Goal: Information Seeking & Learning: Learn about a topic

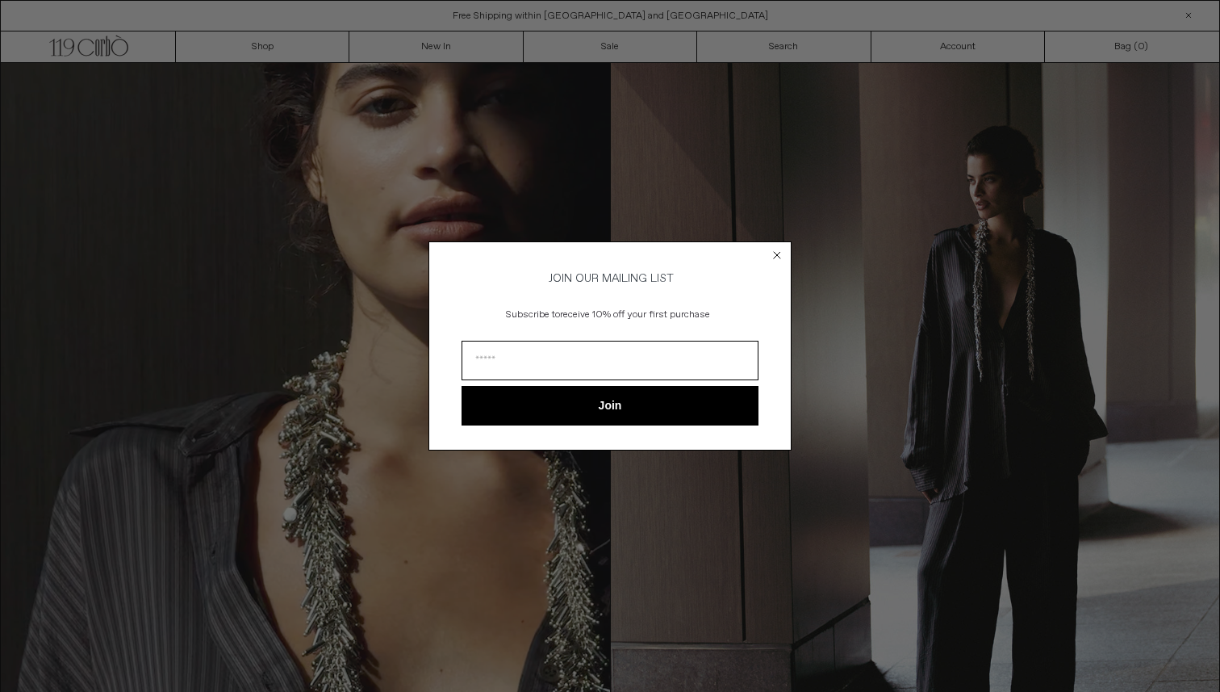
click at [777, 248] on circle "Close dialog" at bounding box center [777, 255] width 15 height 15
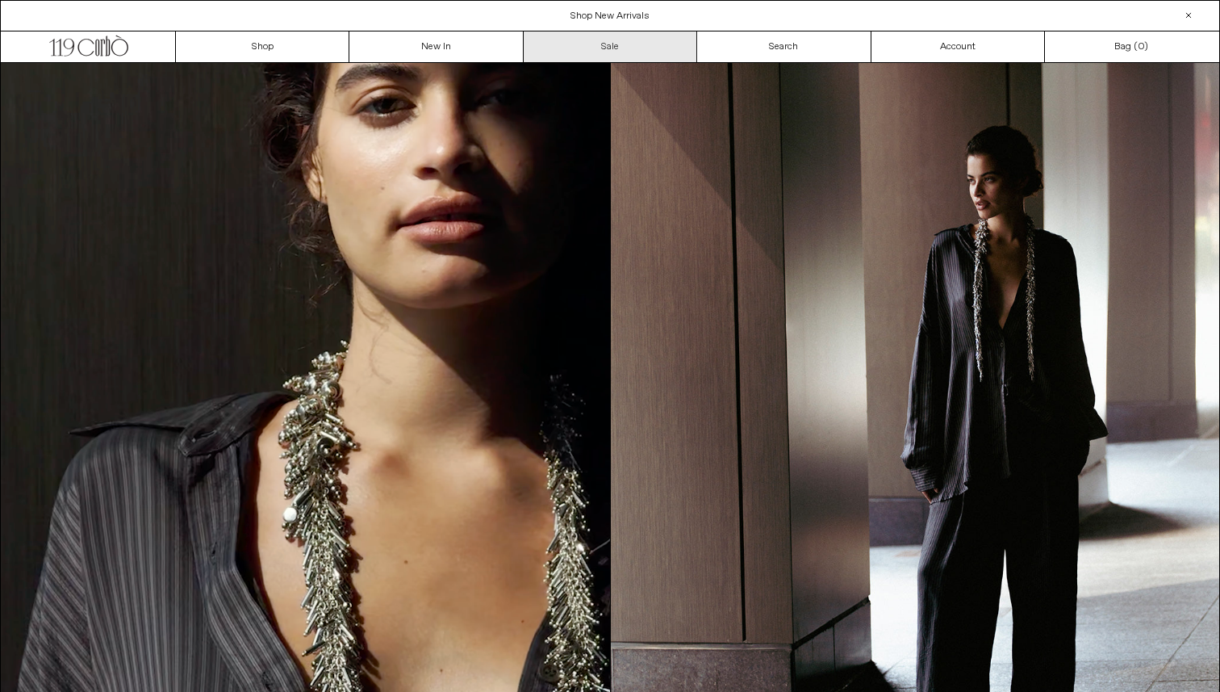
click at [578, 50] on link "Sale" at bounding box center [611, 46] width 174 height 31
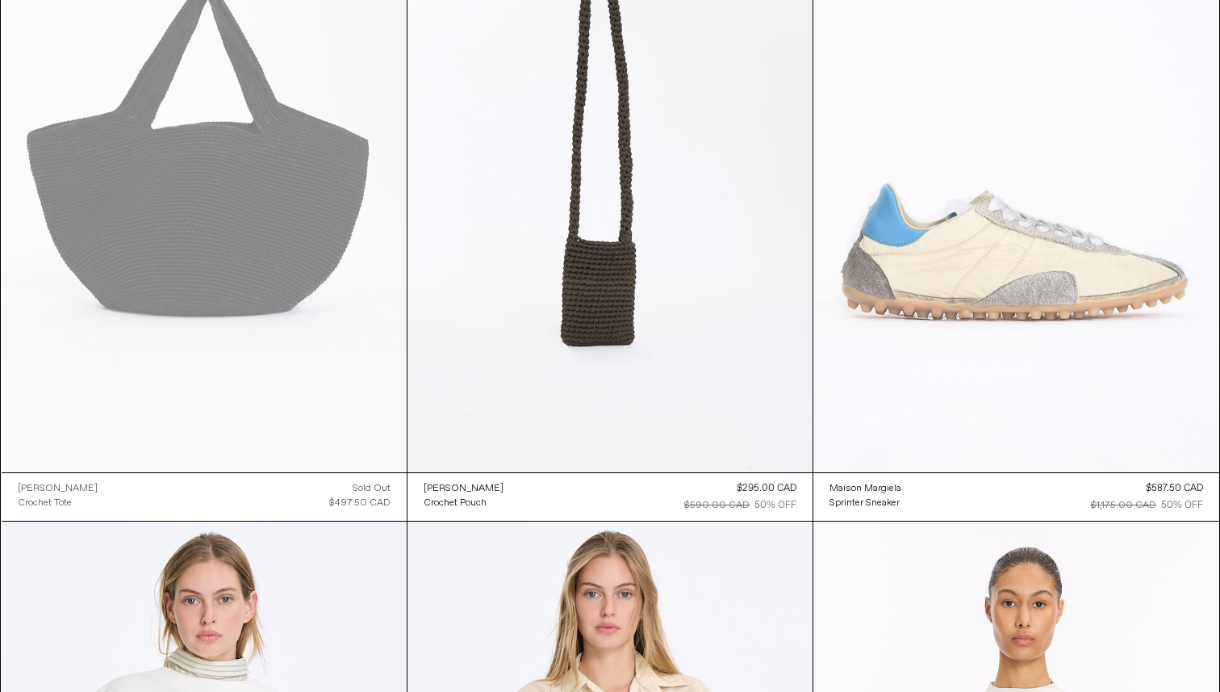
scroll to position [2871, 0]
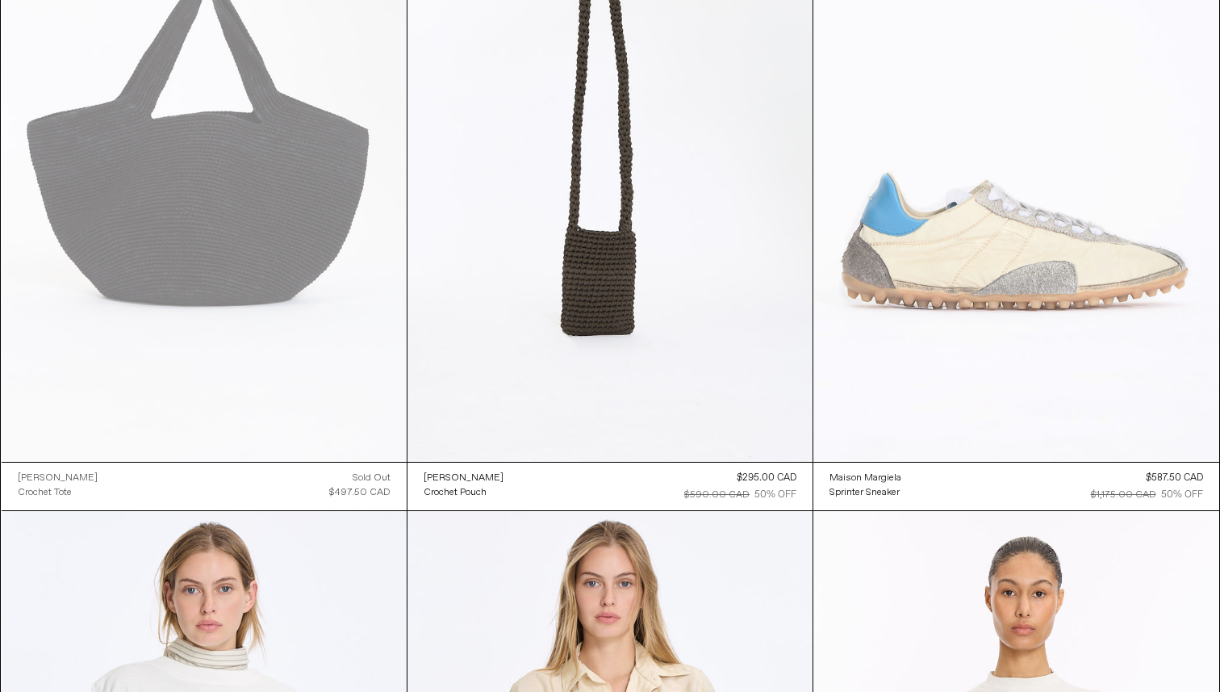
click at [1056, 223] on at bounding box center [1016, 157] width 405 height 609
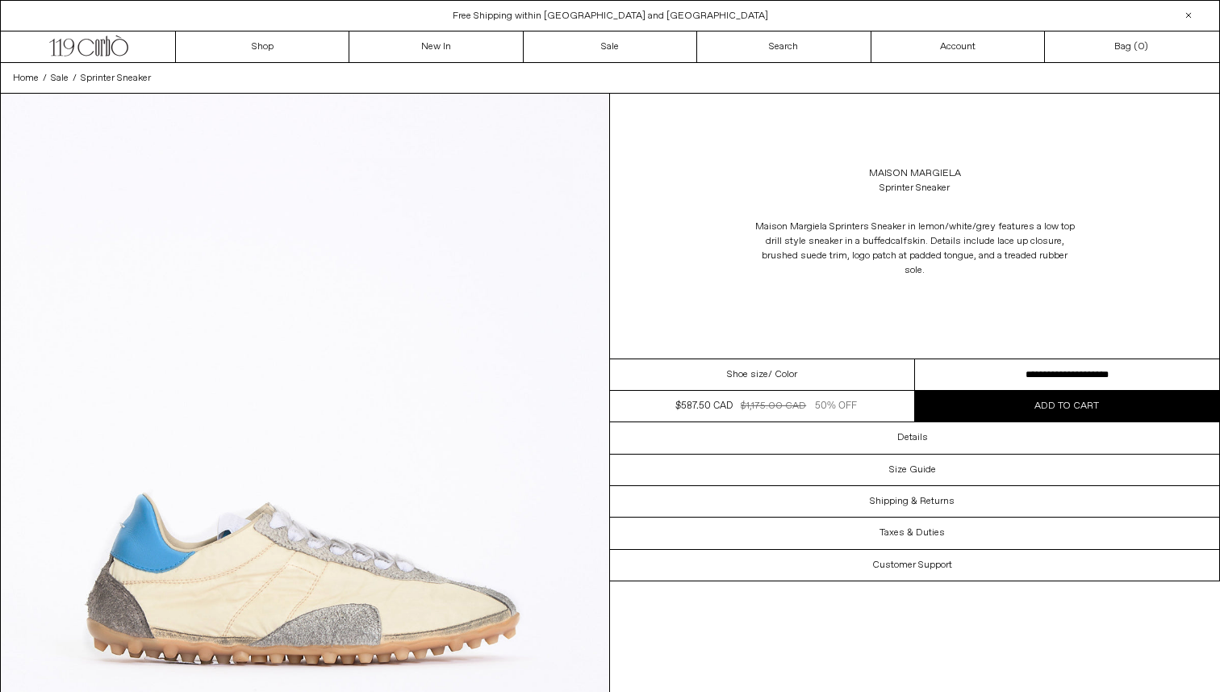
click at [858, 376] on div "Shoe size / Color" at bounding box center [762, 374] width 305 height 31
click at [967, 375] on select "**********" at bounding box center [1067, 374] width 305 height 31
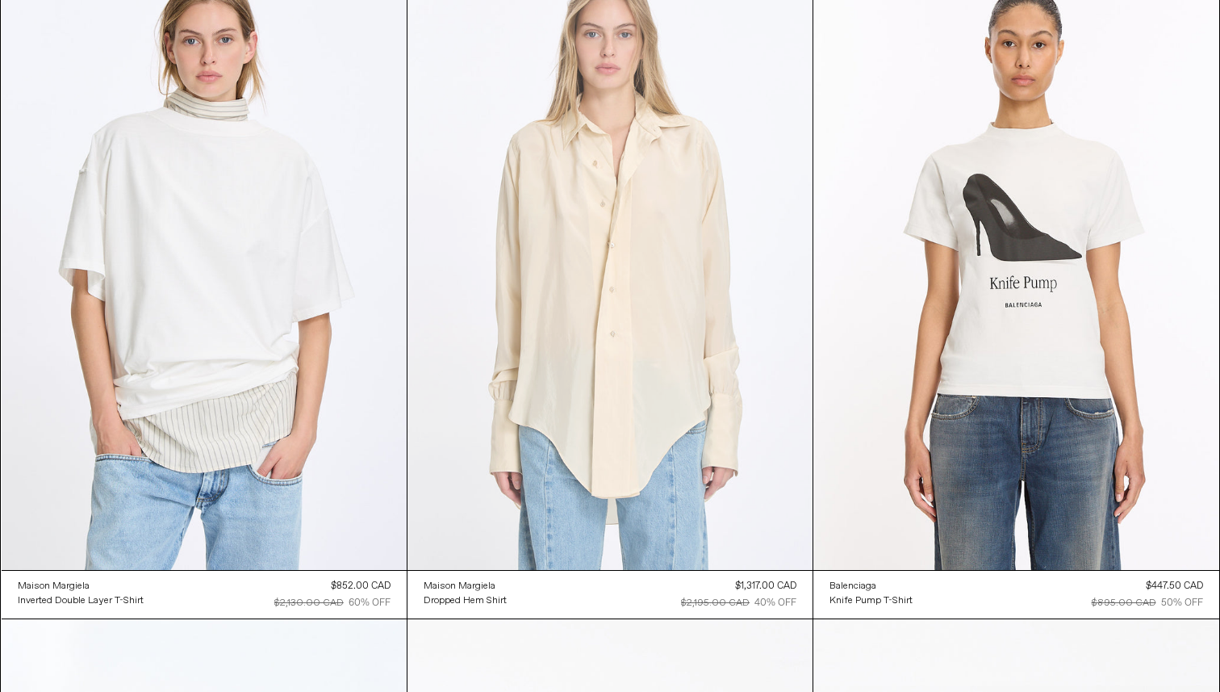
scroll to position [3427, 0]
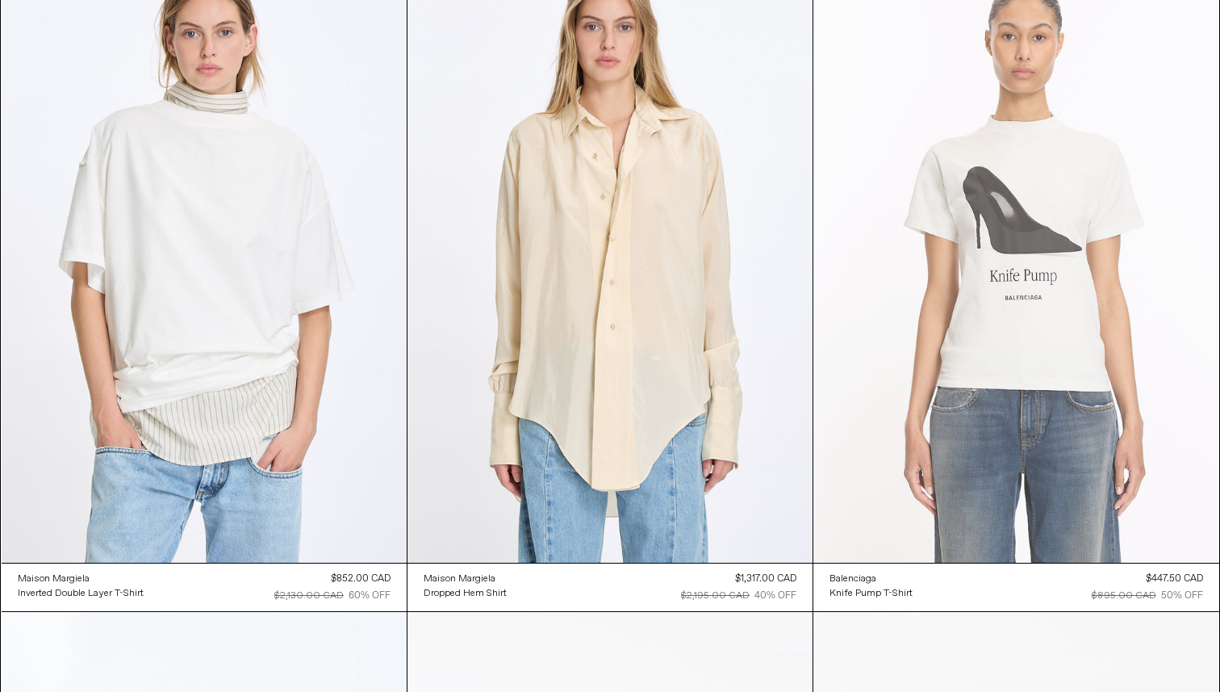
click at [1006, 225] on at bounding box center [1016, 259] width 405 height 609
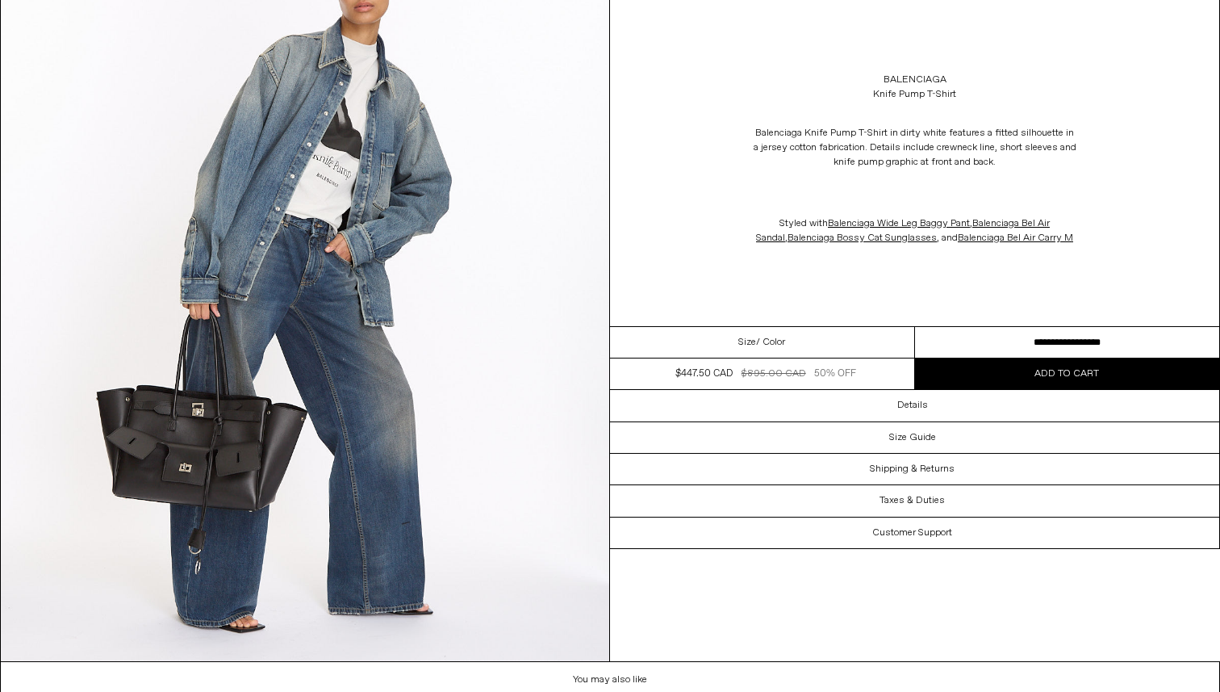
scroll to position [2636, 0]
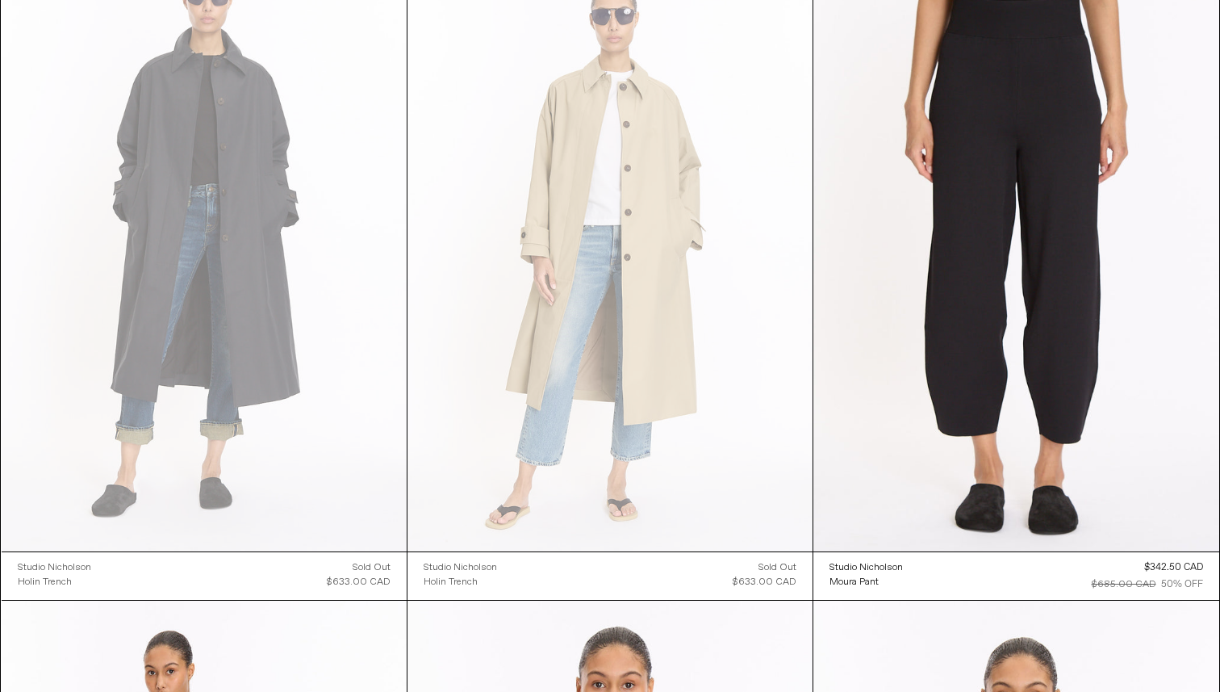
scroll to position [4754, 0]
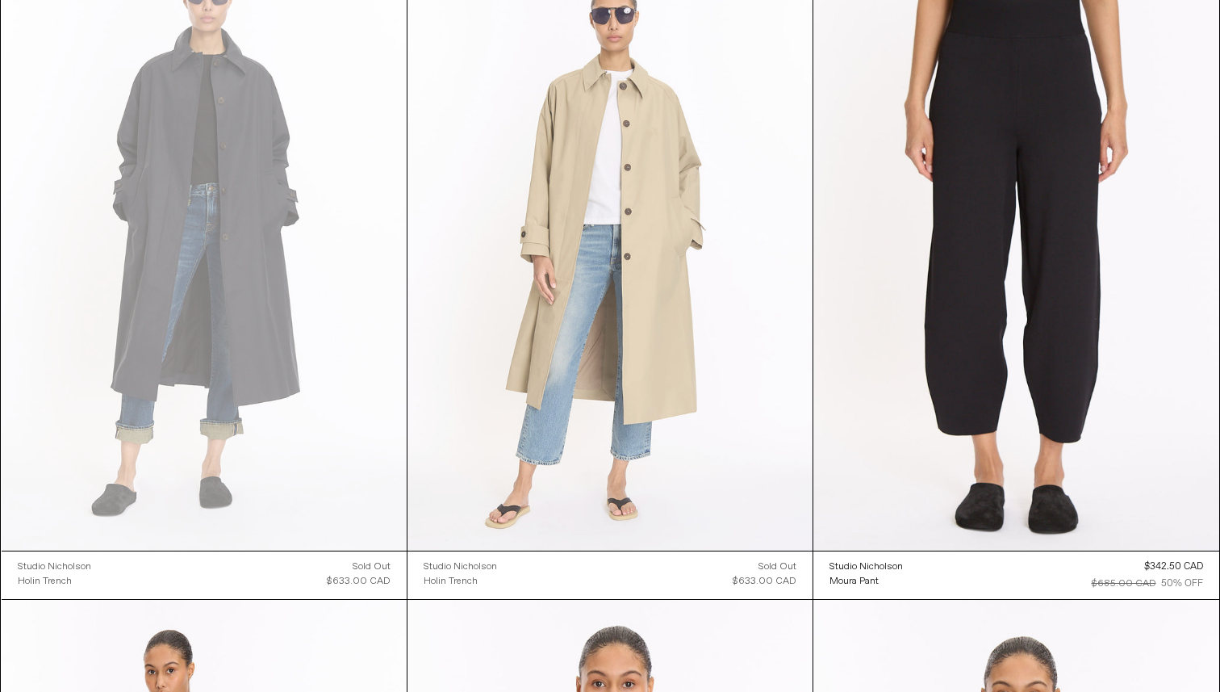
click at [567, 286] on at bounding box center [610, 247] width 405 height 608
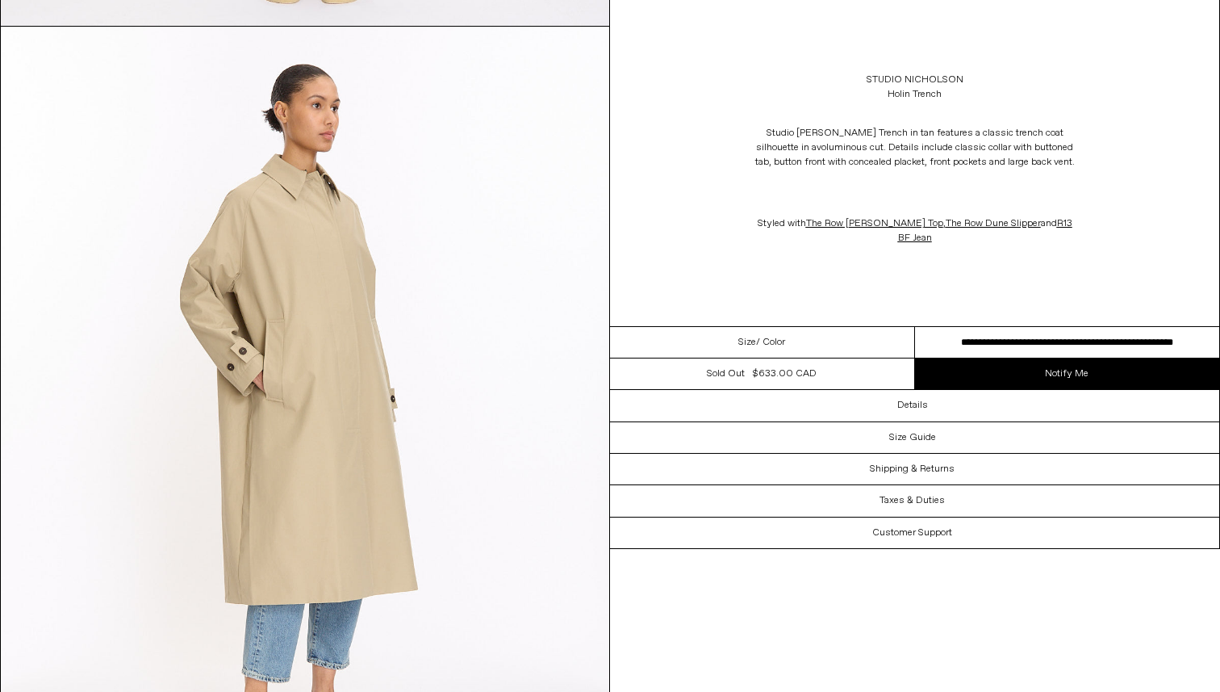
scroll to position [1730, 0]
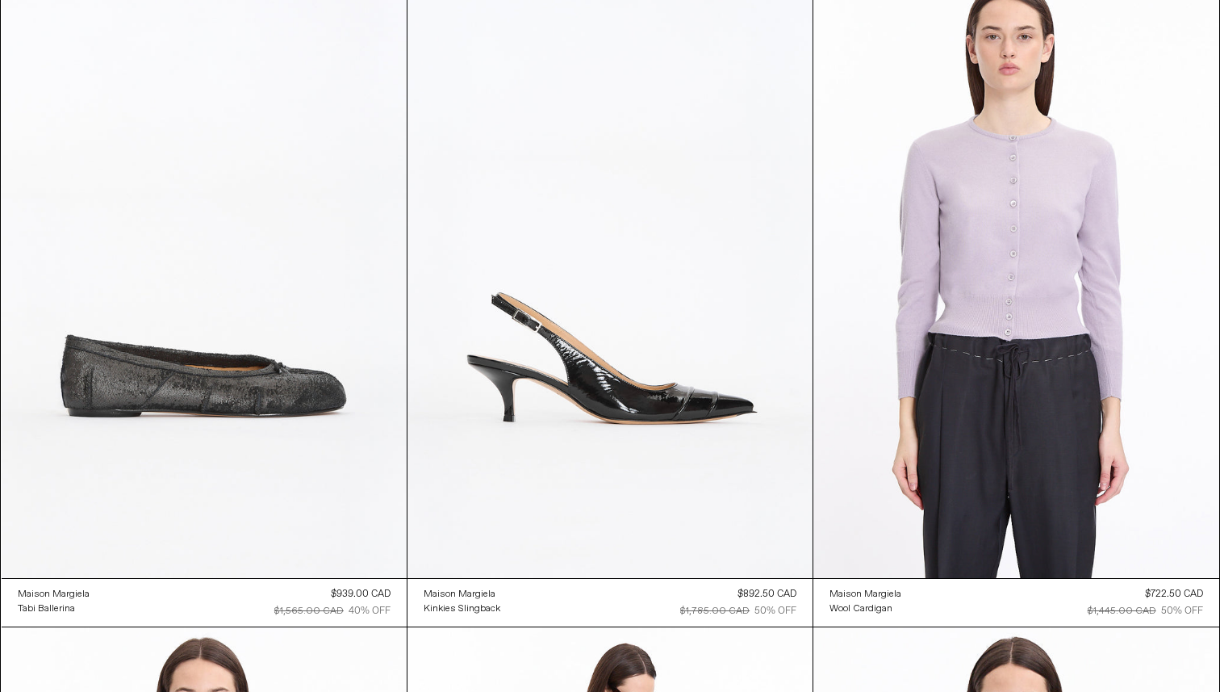
scroll to position [7445, 0]
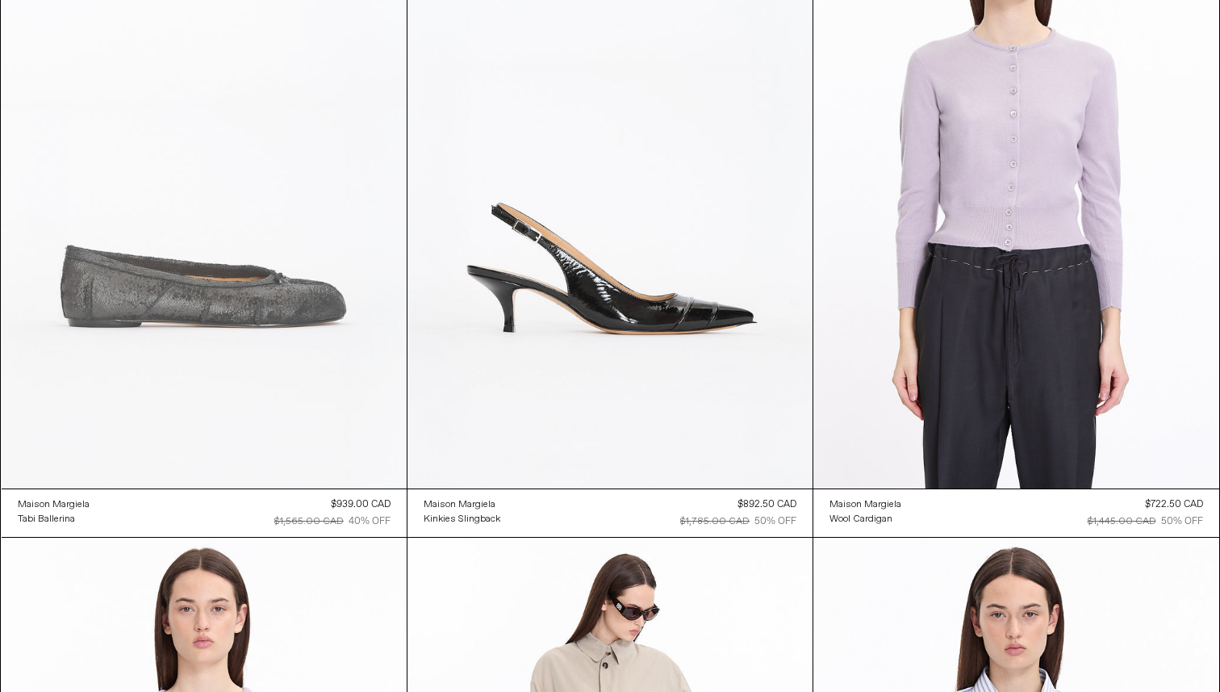
click at [227, 286] on at bounding box center [204, 185] width 405 height 608
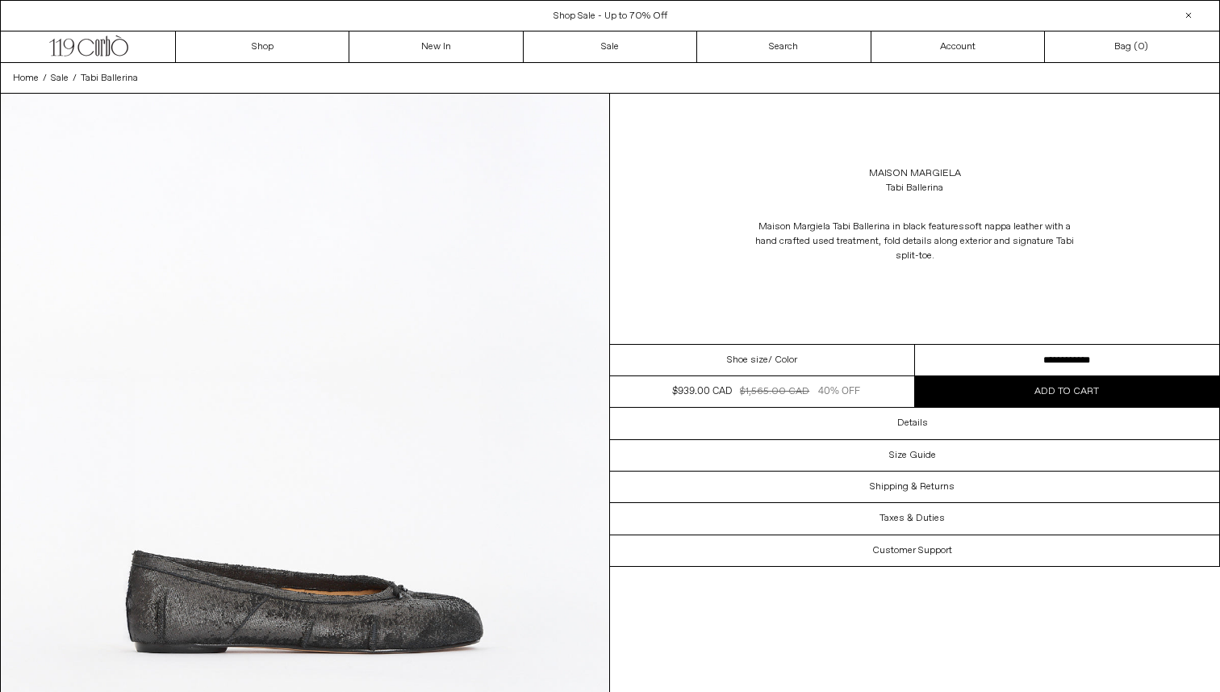
click at [964, 345] on select "**********" at bounding box center [1067, 360] width 305 height 31
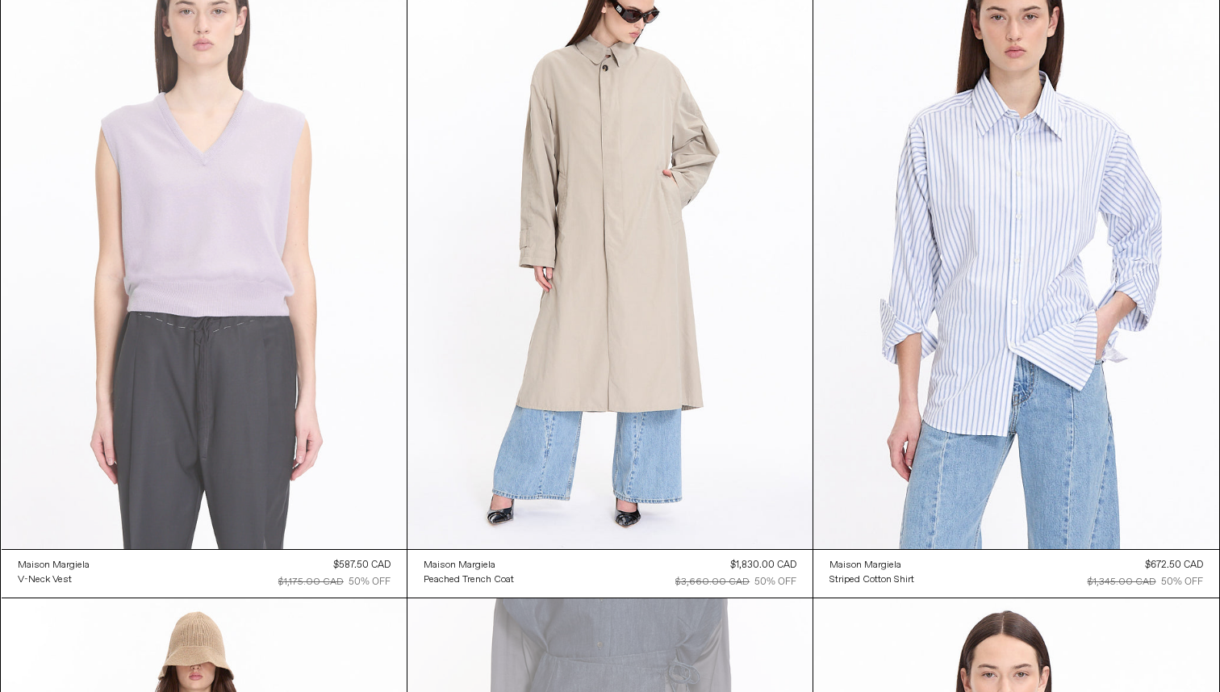
scroll to position [8053, 0]
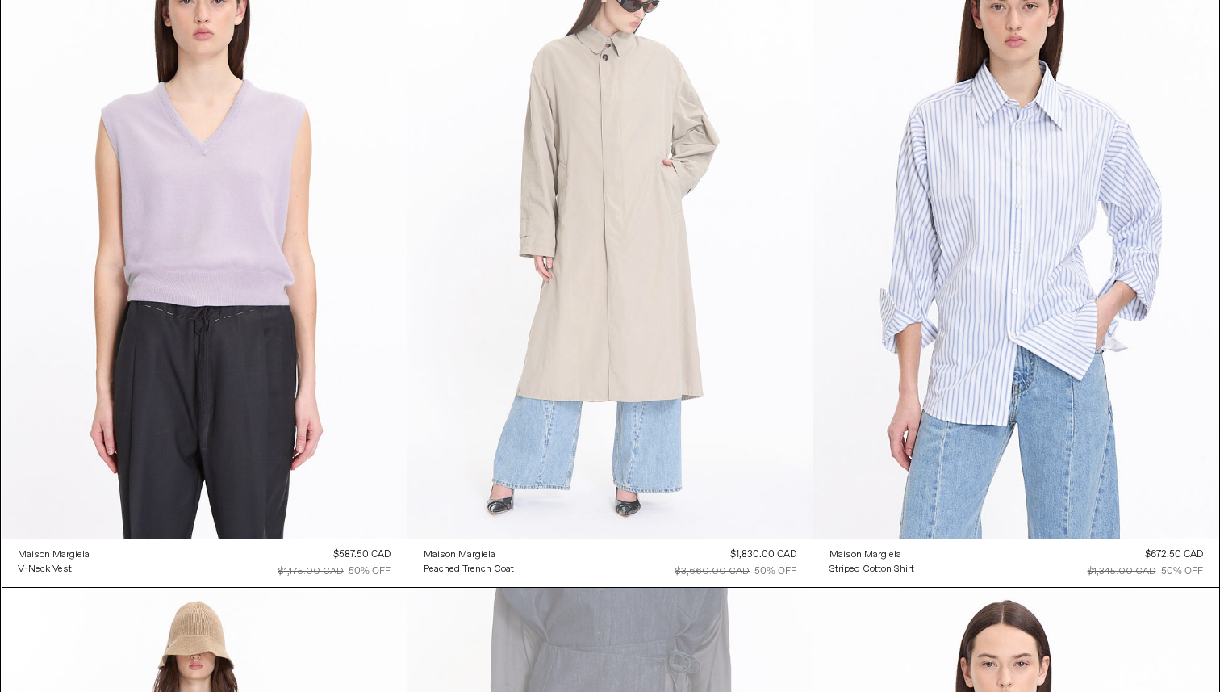
click at [631, 292] on at bounding box center [610, 234] width 405 height 608
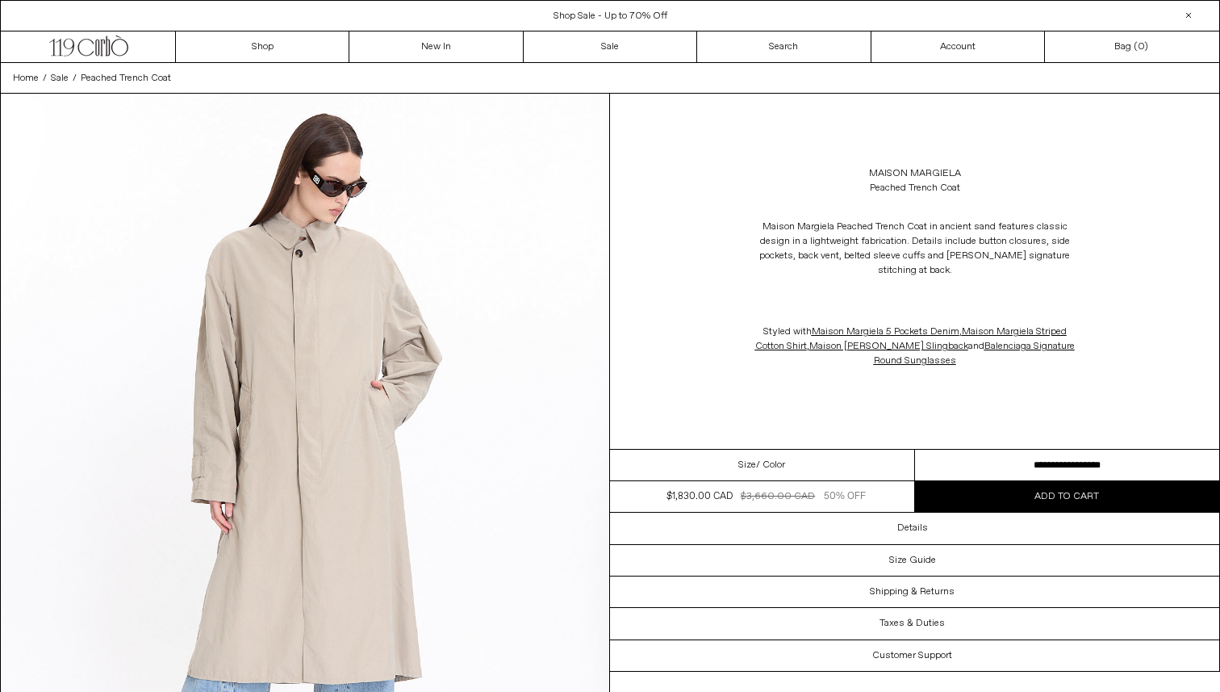
click at [1058, 460] on select "**********" at bounding box center [1067, 465] width 305 height 31
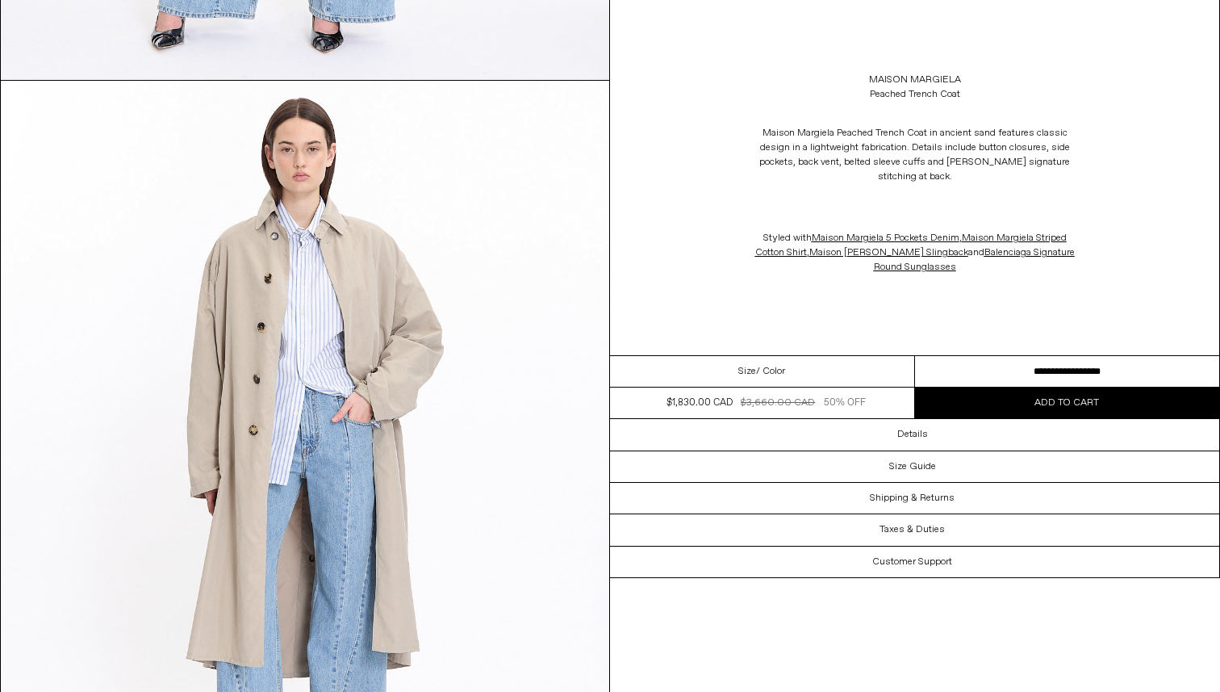
scroll to position [776, 0]
click at [1119, 355] on div "**********" at bounding box center [914, 371] width 609 height 32
click at [1107, 360] on select "**********" at bounding box center [1067, 371] width 305 height 31
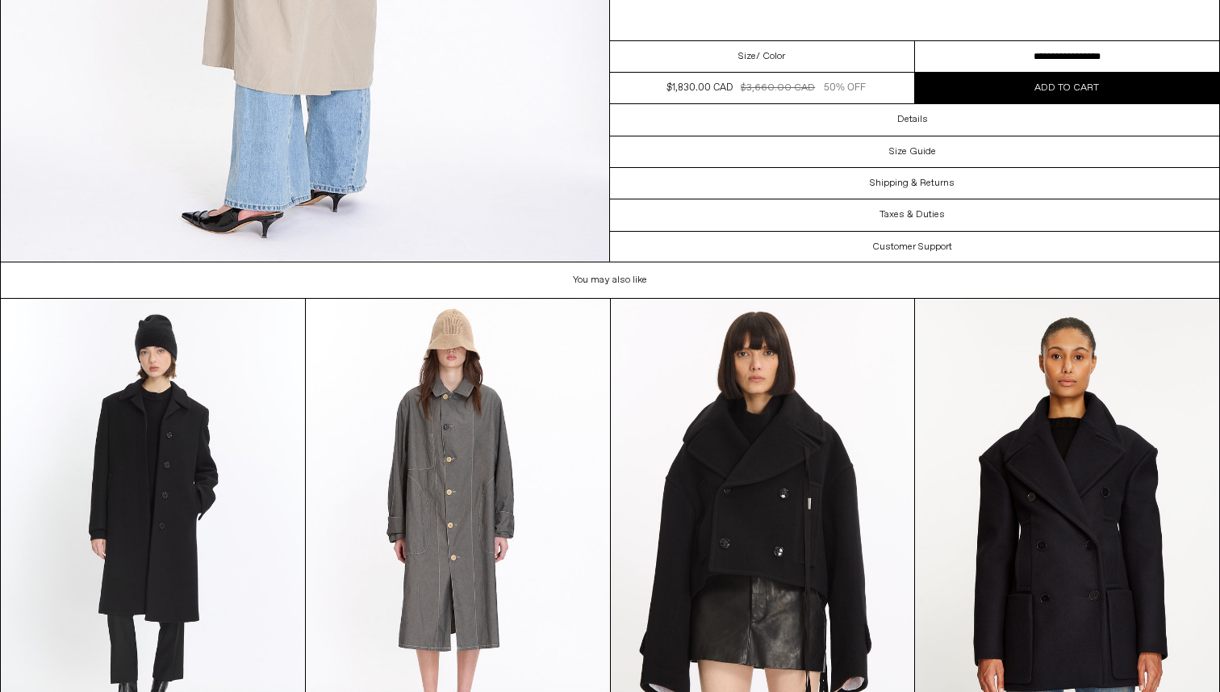
scroll to position [3105, 0]
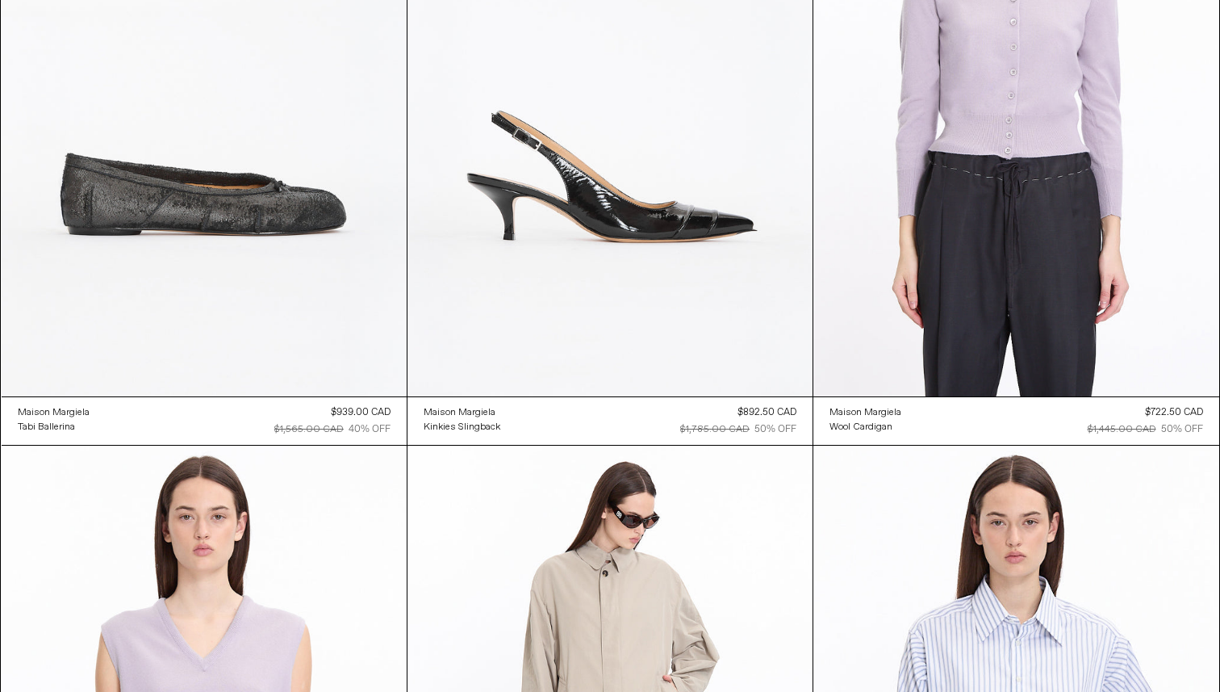
scroll to position [7490, 0]
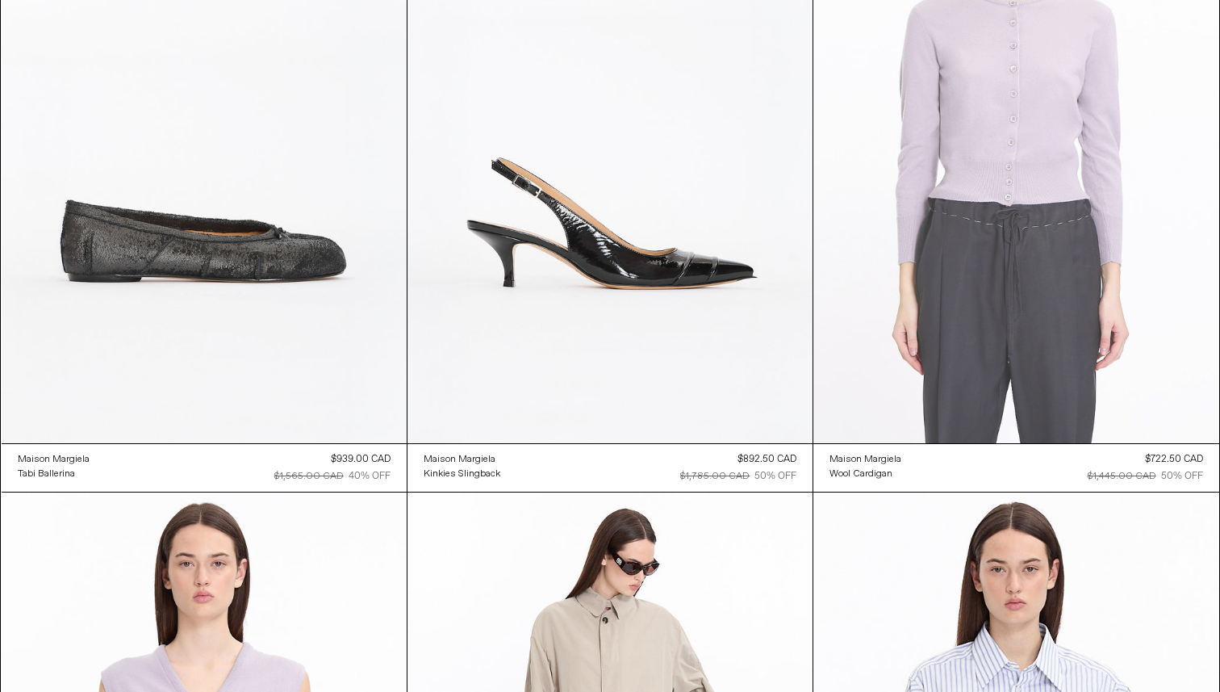
click at [1004, 261] on at bounding box center [1016, 139] width 405 height 609
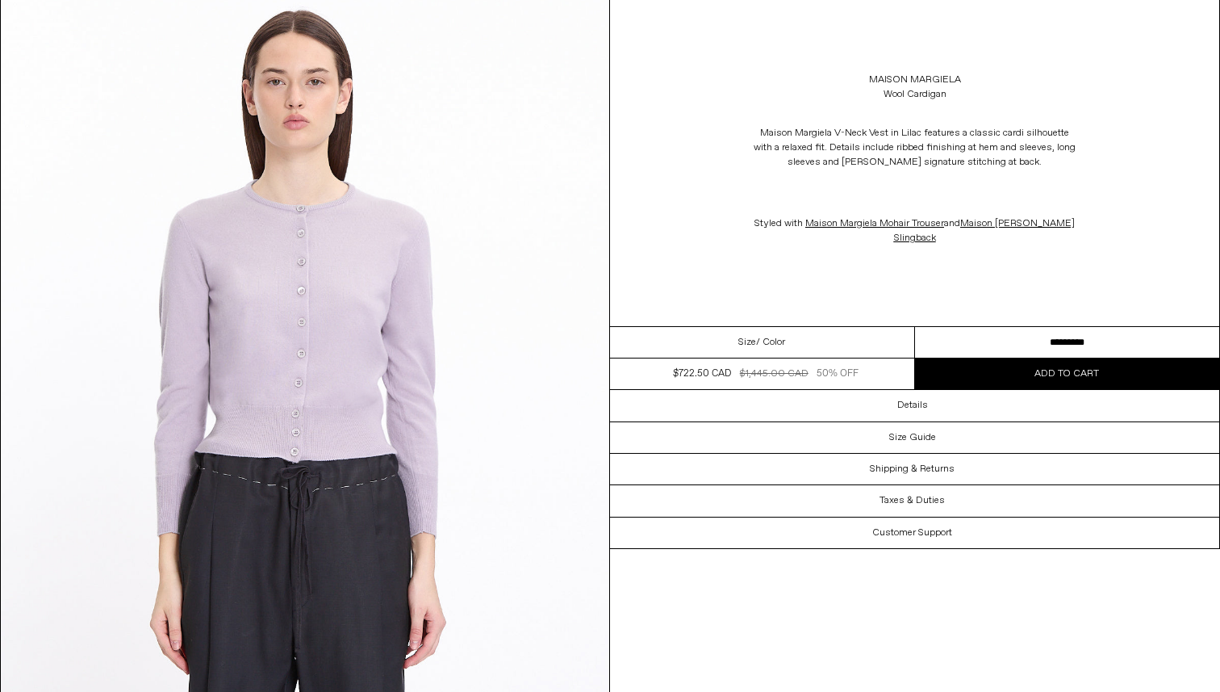
scroll to position [97, 0]
click at [990, 344] on select "**********" at bounding box center [1067, 342] width 305 height 31
select select "**********"
click at [915, 327] on select "**********" at bounding box center [1067, 342] width 305 height 31
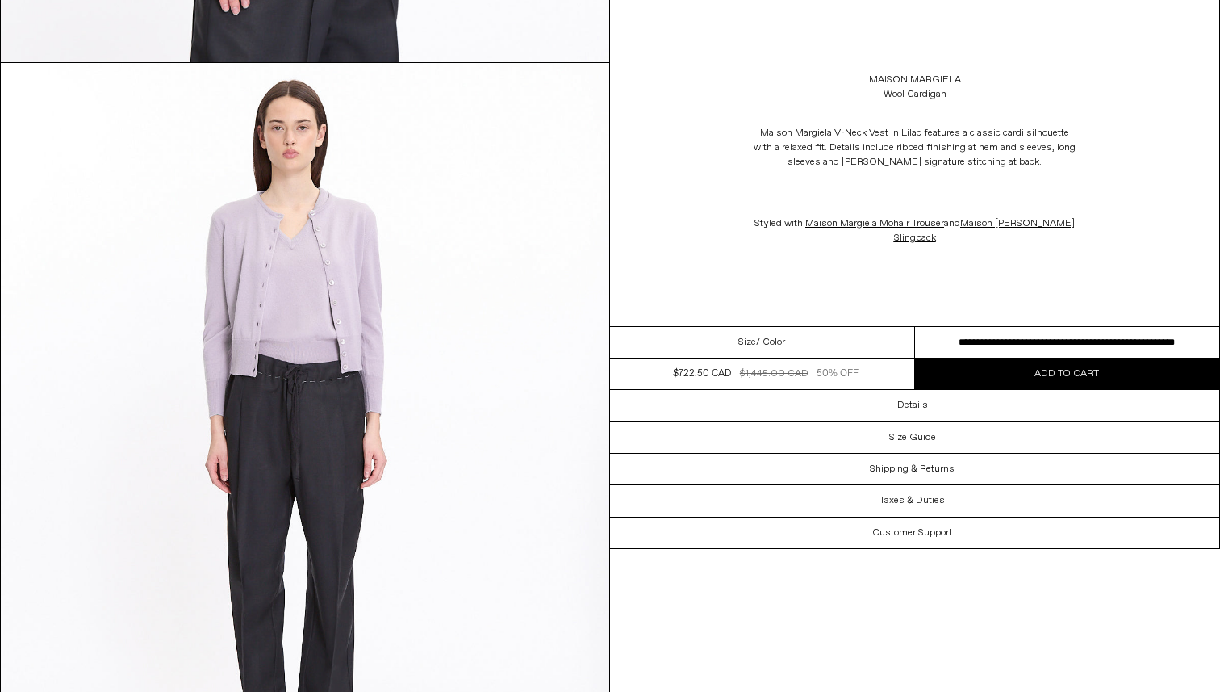
scroll to position [2339, 0]
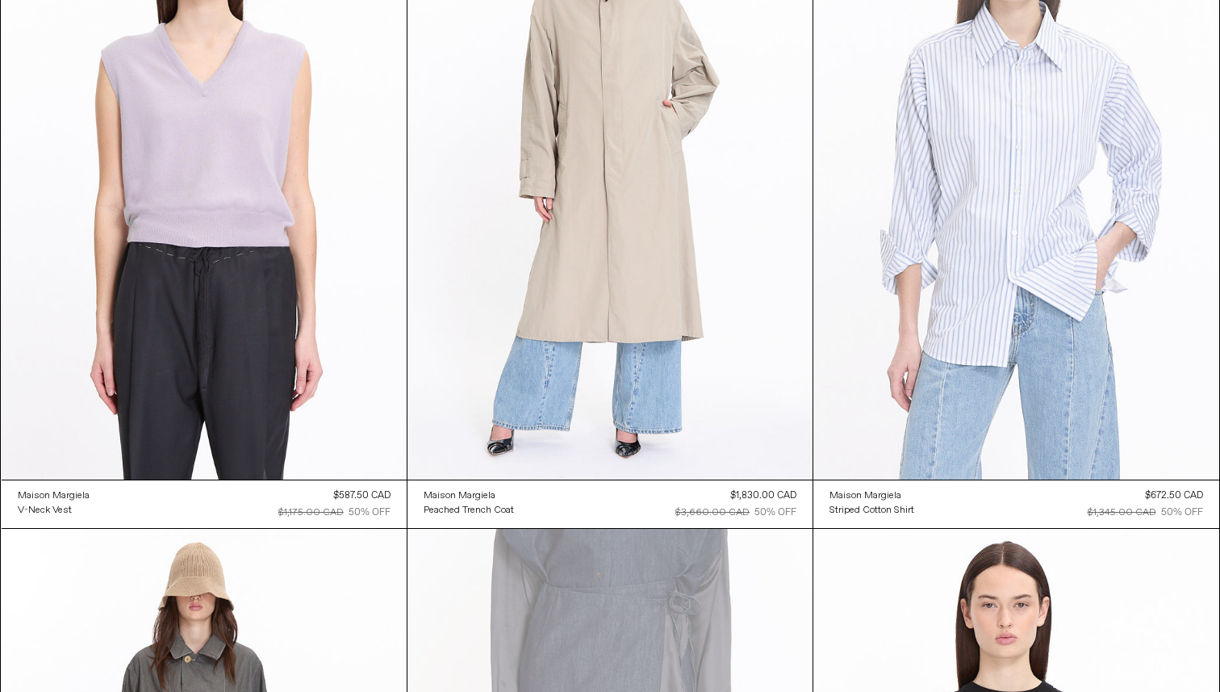
scroll to position [8131, 0]
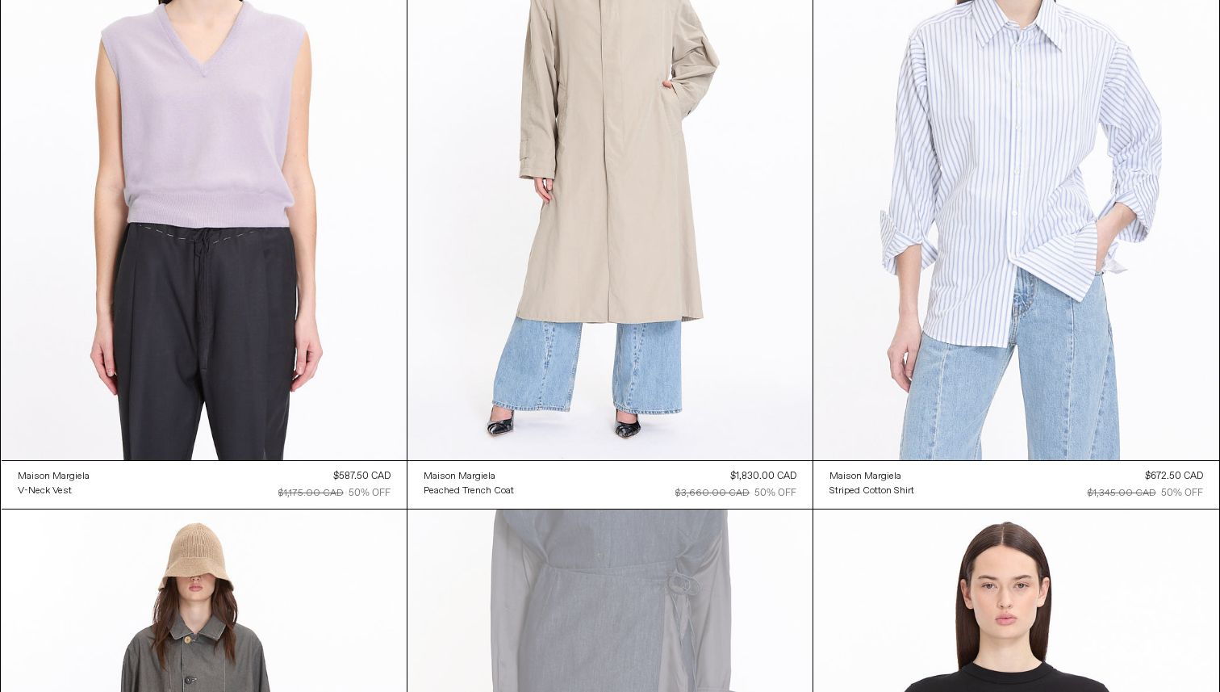
click at [1016, 203] on at bounding box center [1016, 155] width 405 height 609
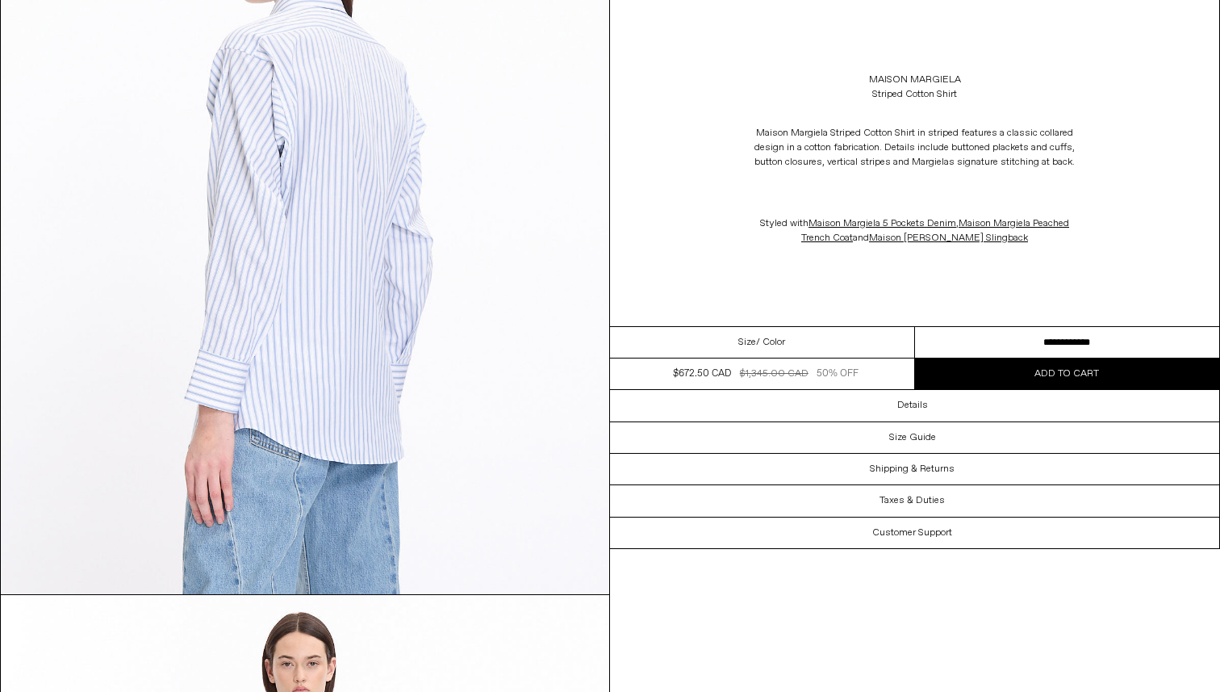
scroll to position [2548, 0]
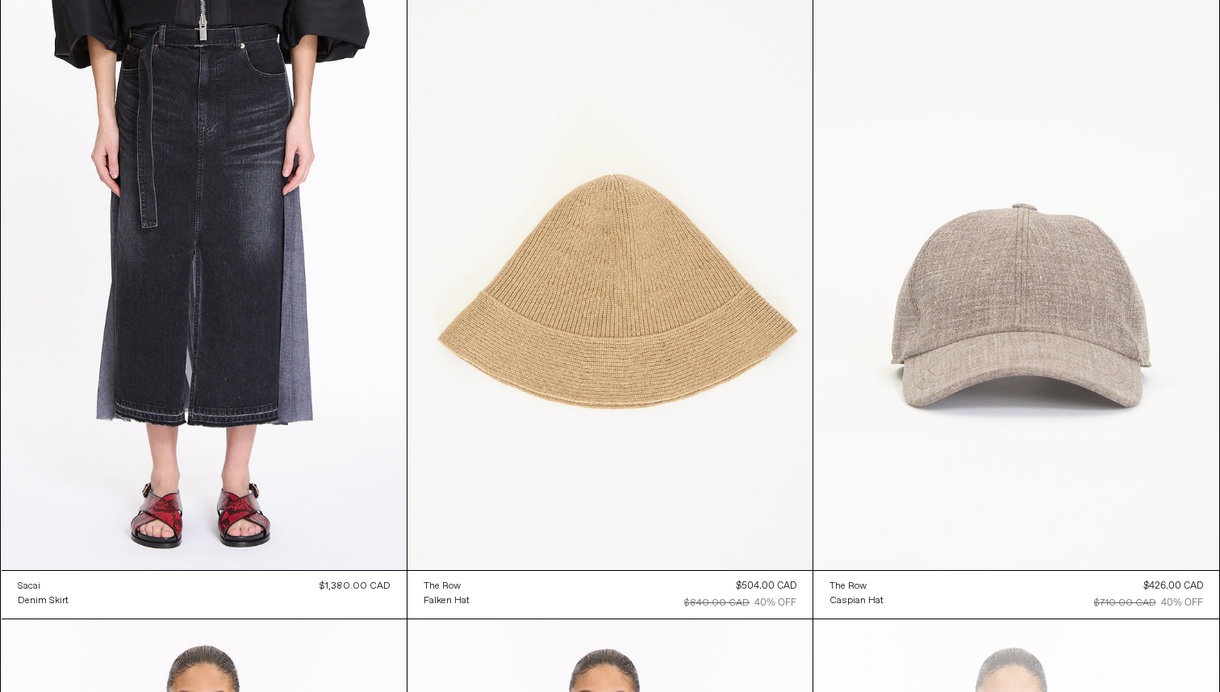
scroll to position [11309, 0]
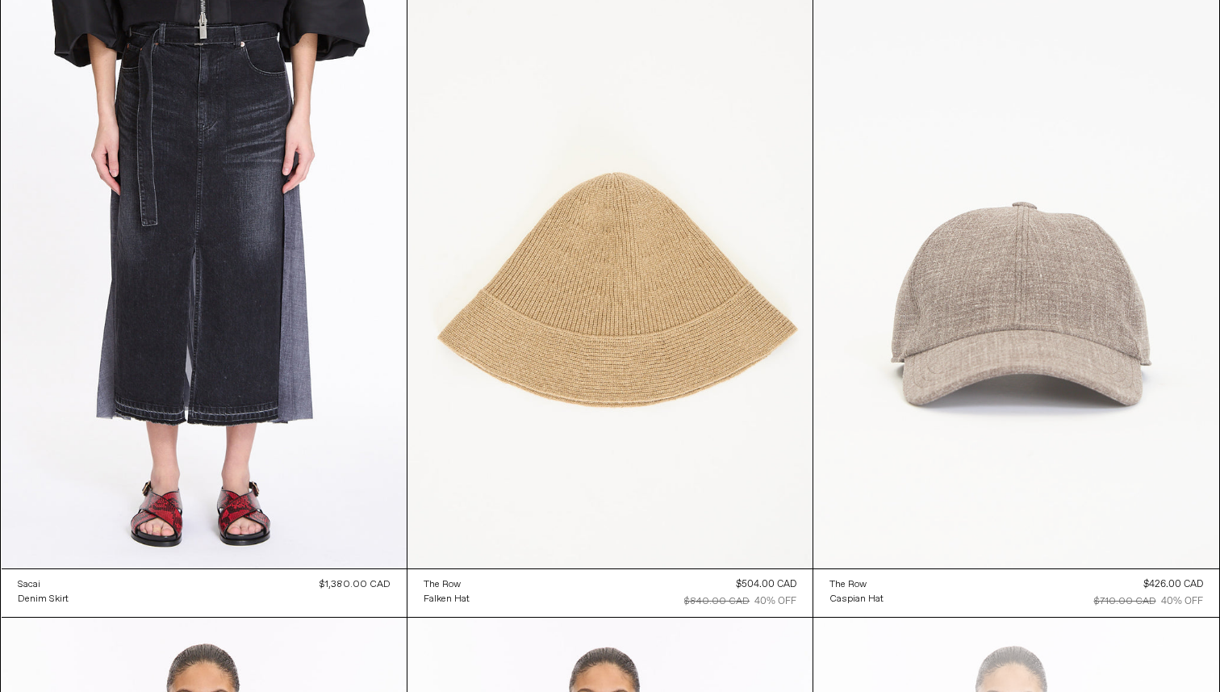
click at [987, 275] on at bounding box center [1016, 264] width 405 height 609
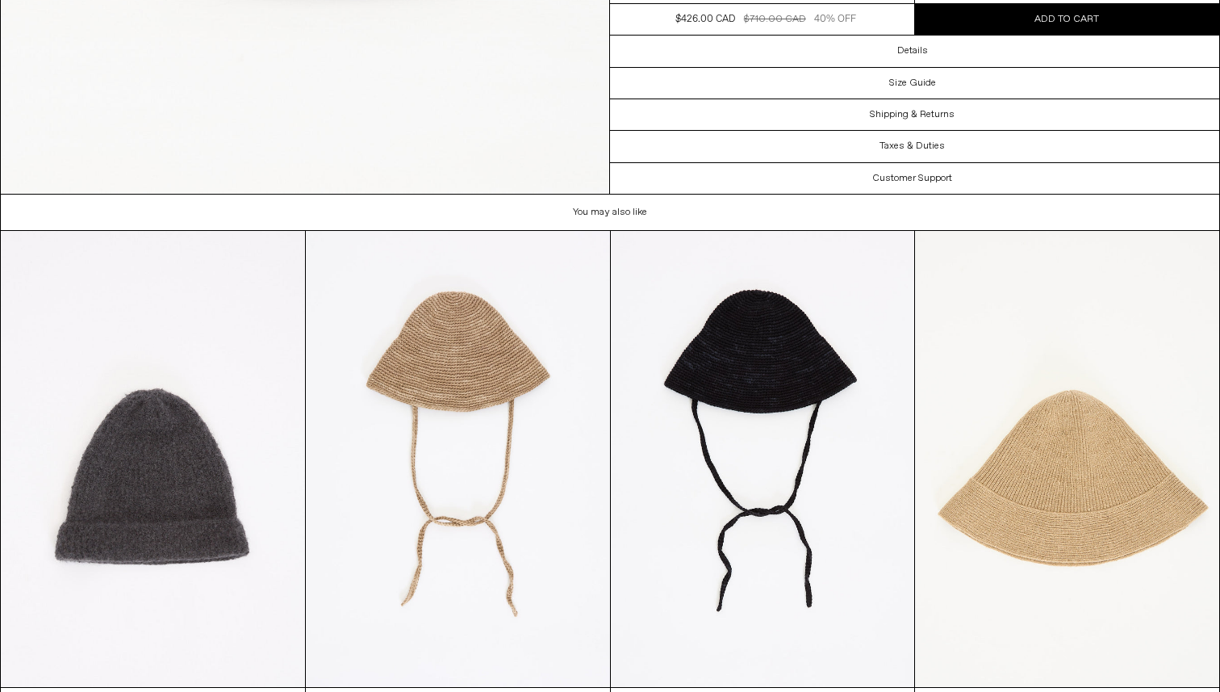
scroll to position [3852, 0]
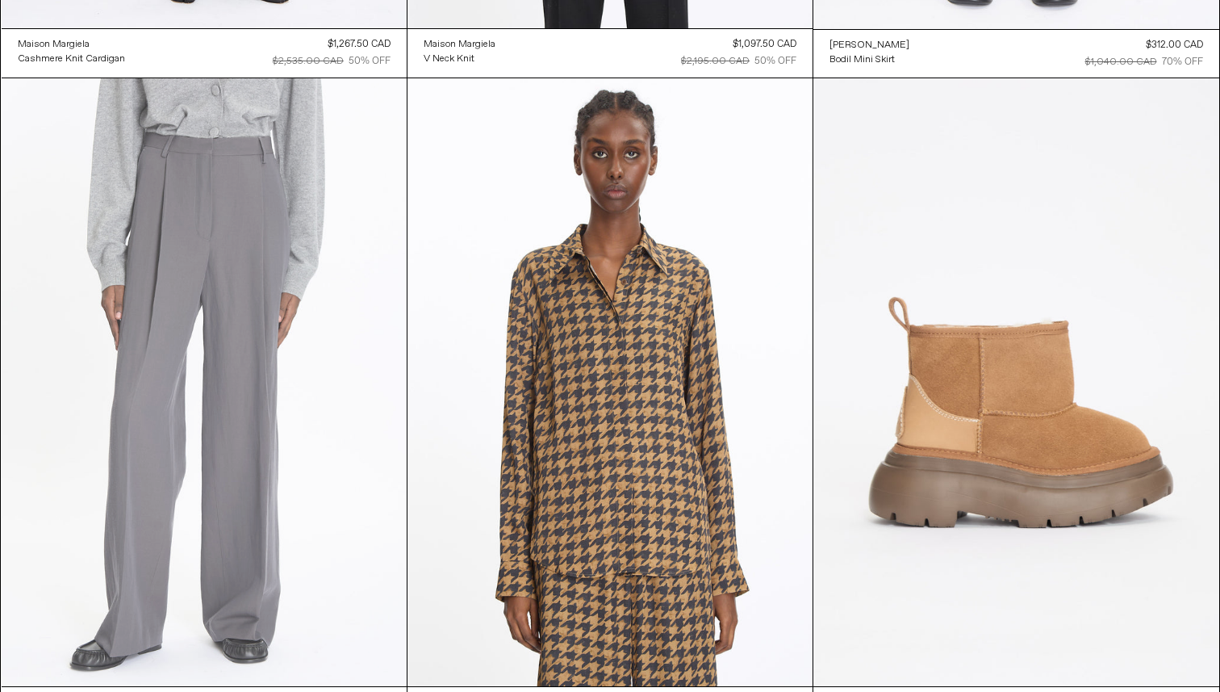
scroll to position [26449, 0]
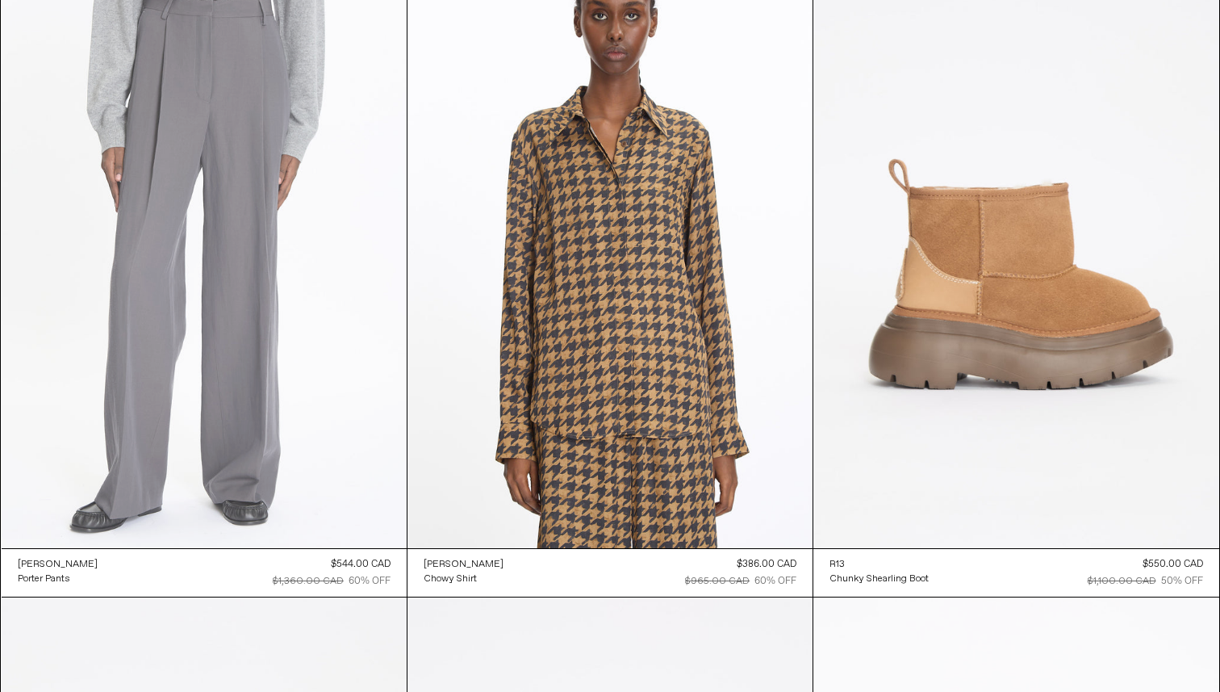
click at [275, 330] on at bounding box center [204, 244] width 405 height 608
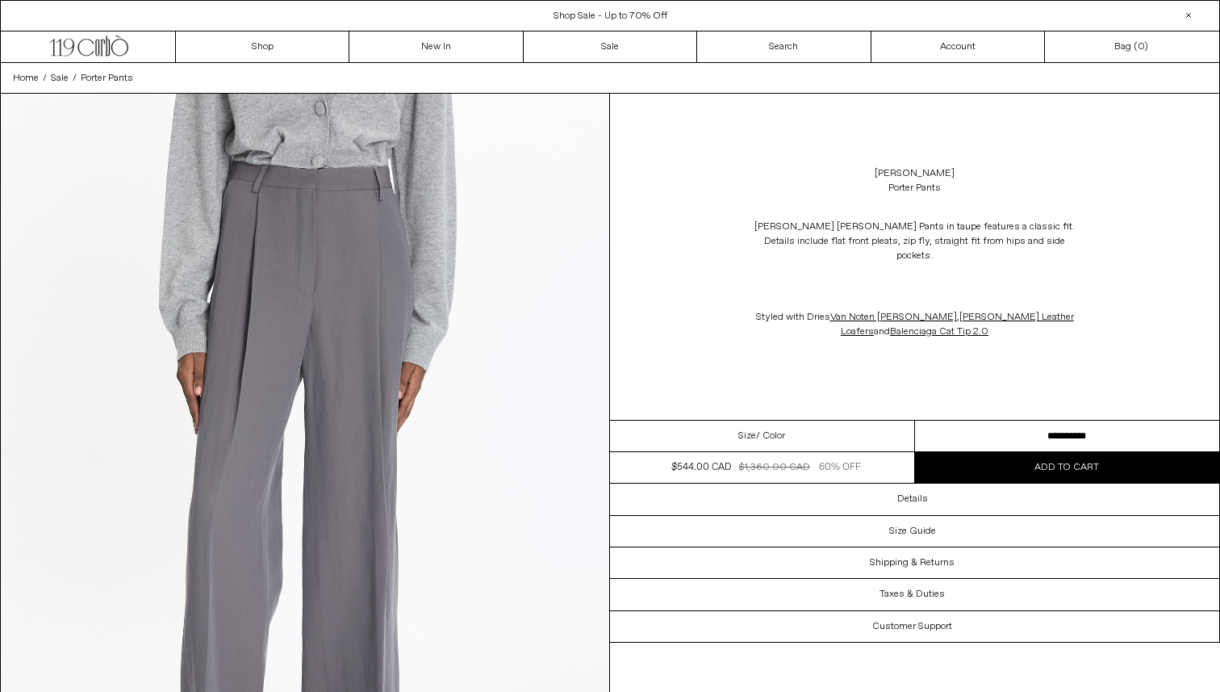
click at [1099, 420] on select "**********" at bounding box center [1067, 435] width 305 height 31
select select "**********"
click at [915, 420] on select "**********" at bounding box center [1067, 435] width 305 height 31
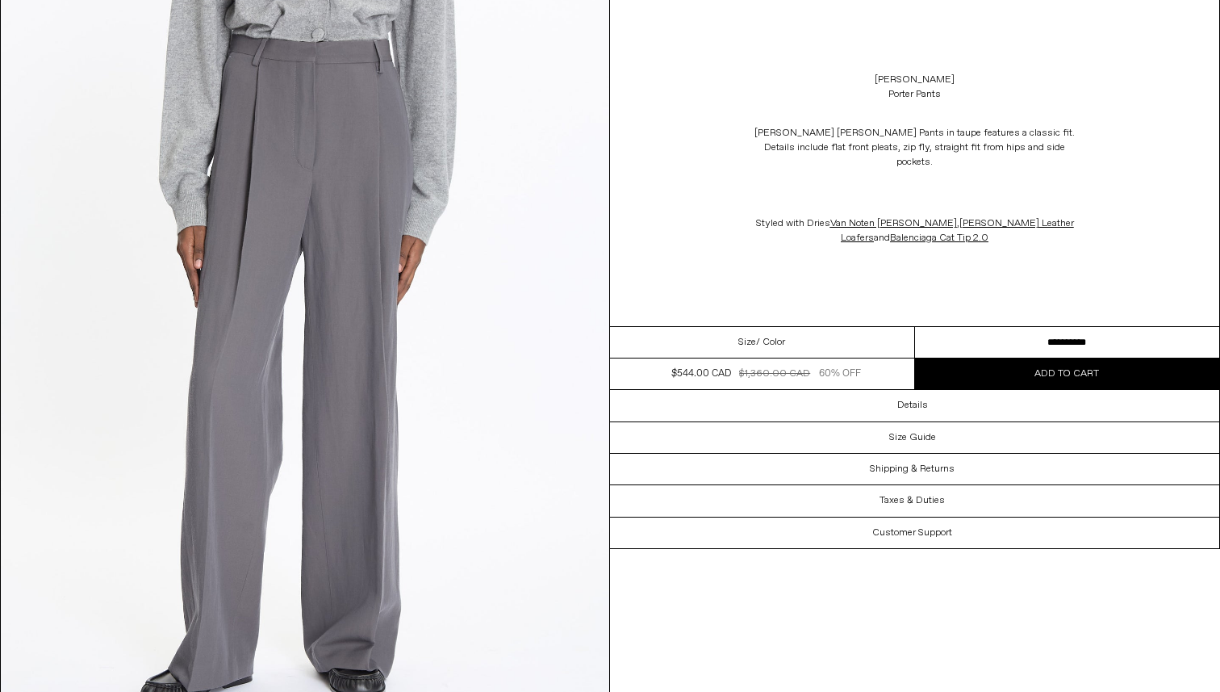
scroll to position [128, 0]
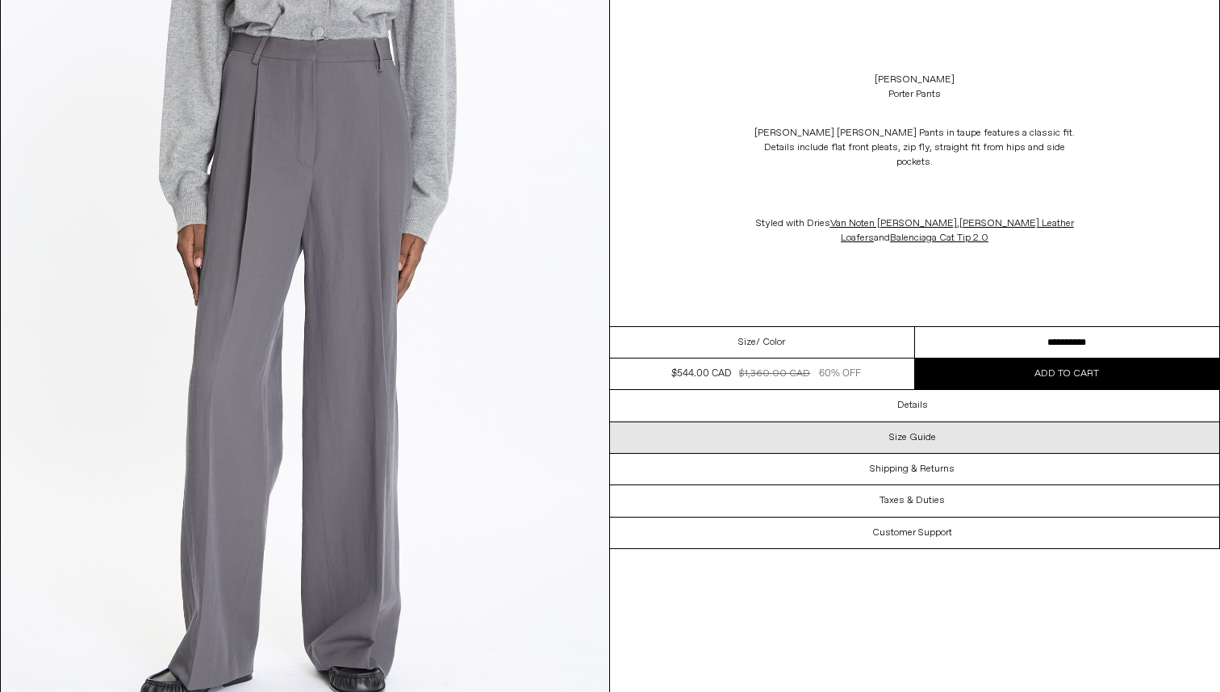
click at [954, 429] on div "Size Guide" at bounding box center [914, 437] width 609 height 31
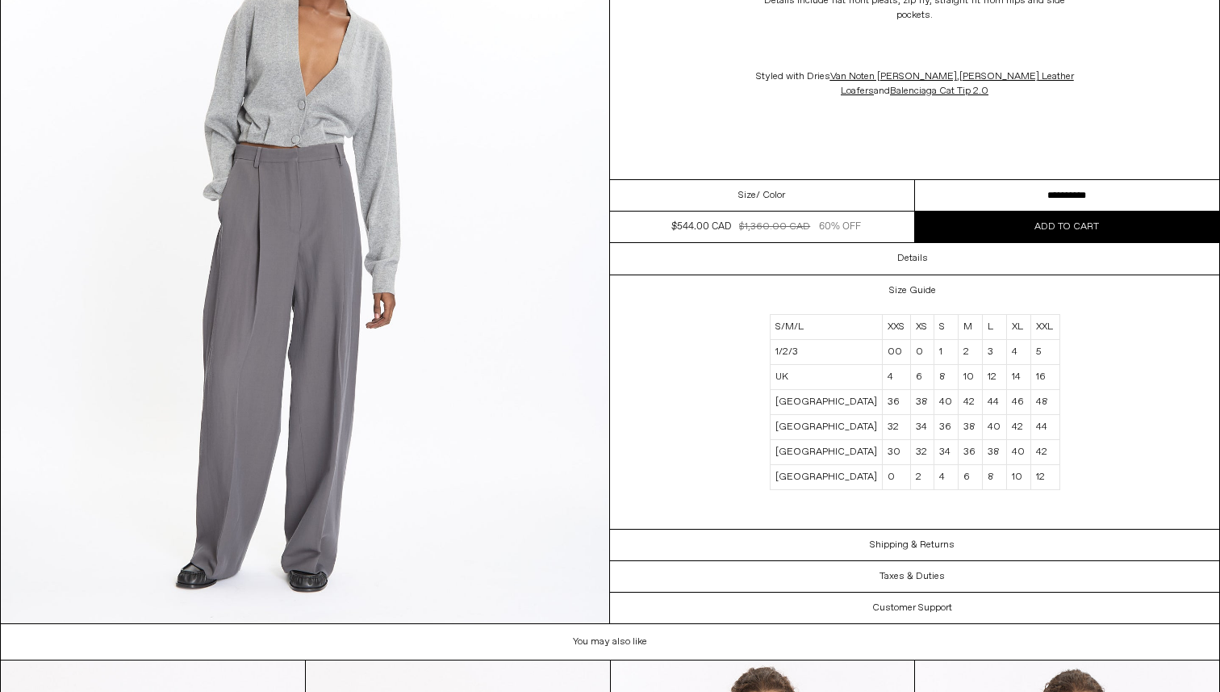
scroll to position [3278, 0]
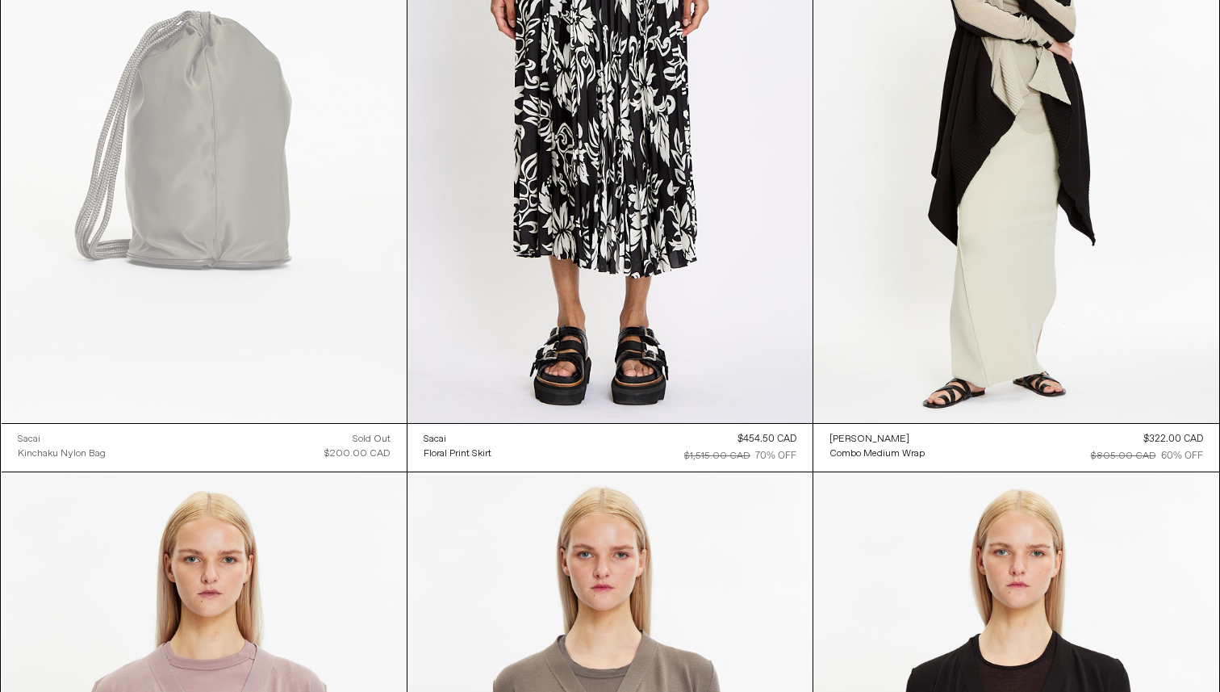
scroll to position [40800, 0]
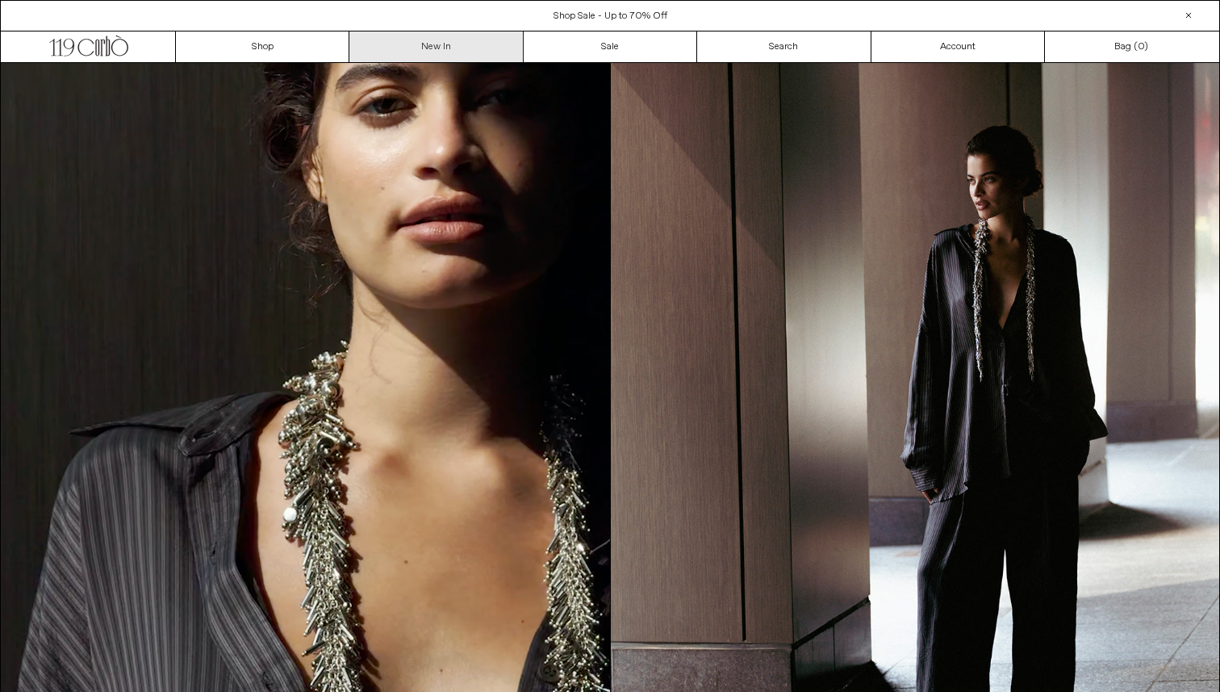
click at [454, 36] on link "New In" at bounding box center [436, 46] width 174 height 31
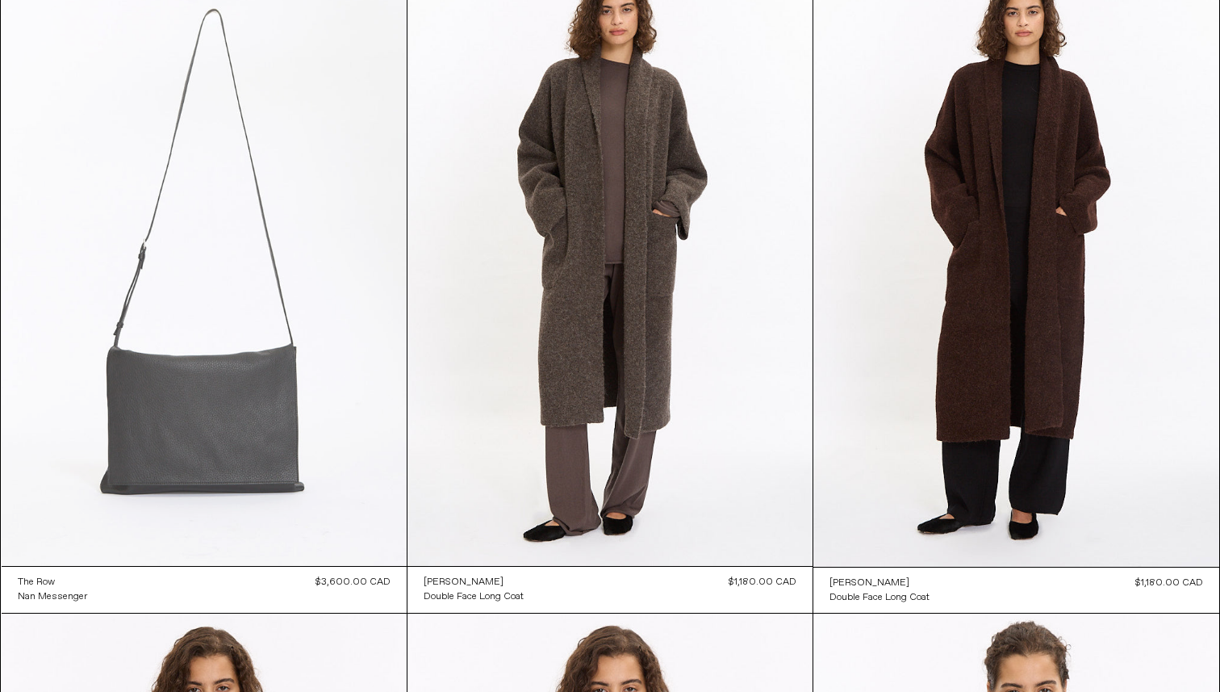
scroll to position [137, 0]
click at [291, 277] on at bounding box center [204, 261] width 405 height 608
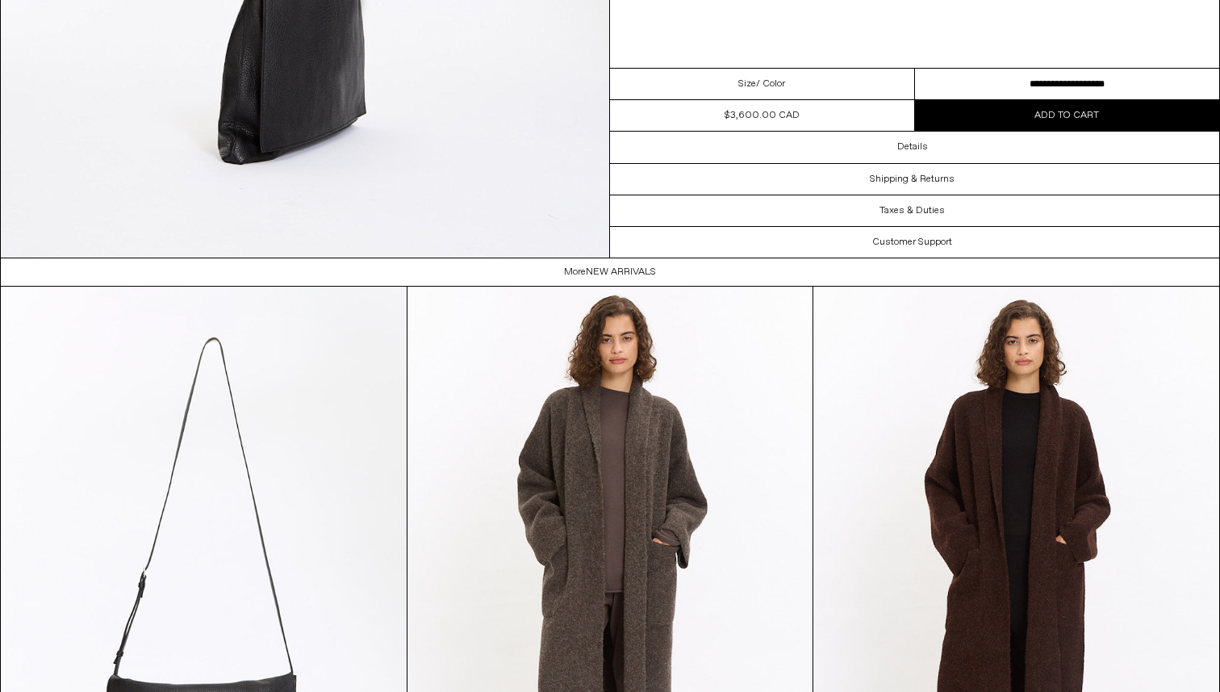
scroll to position [2391, 0]
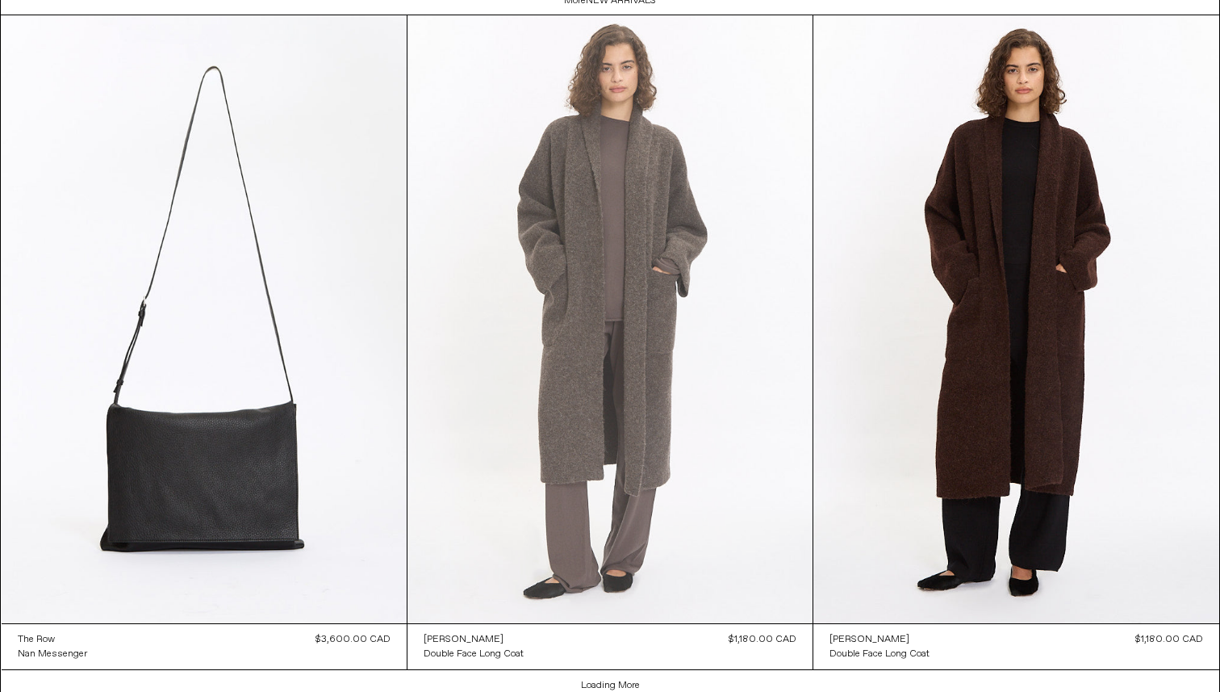
click at [527, 132] on at bounding box center [610, 319] width 405 height 608
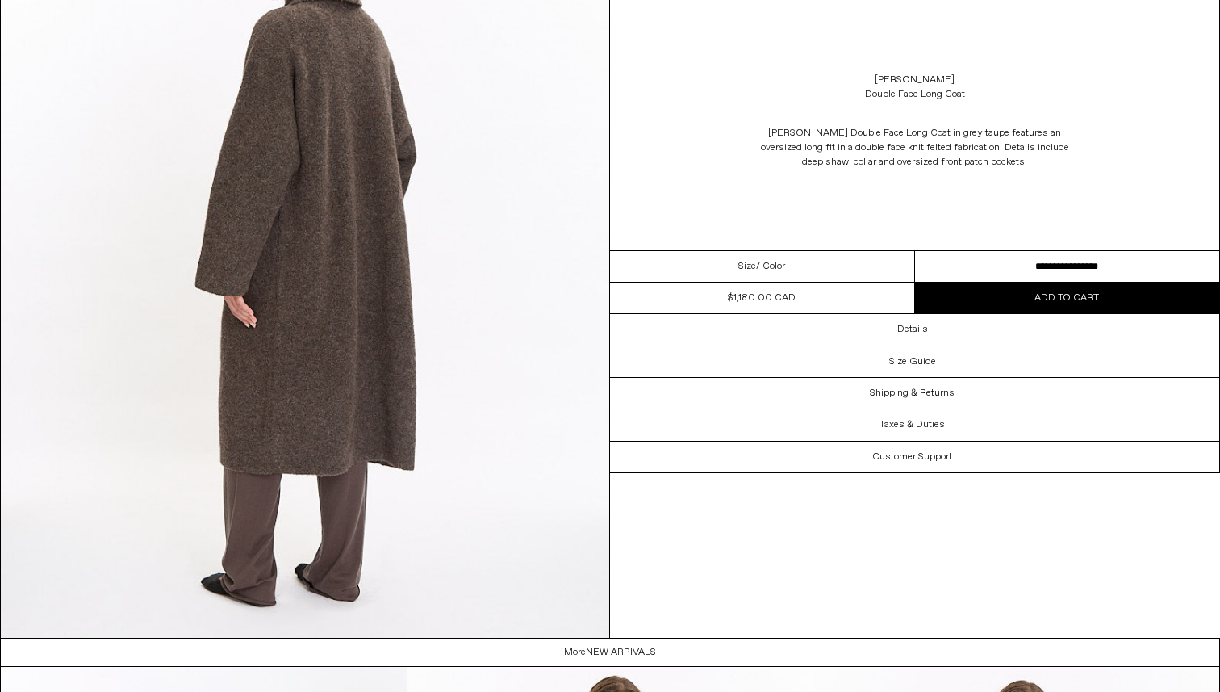
scroll to position [3226, 0]
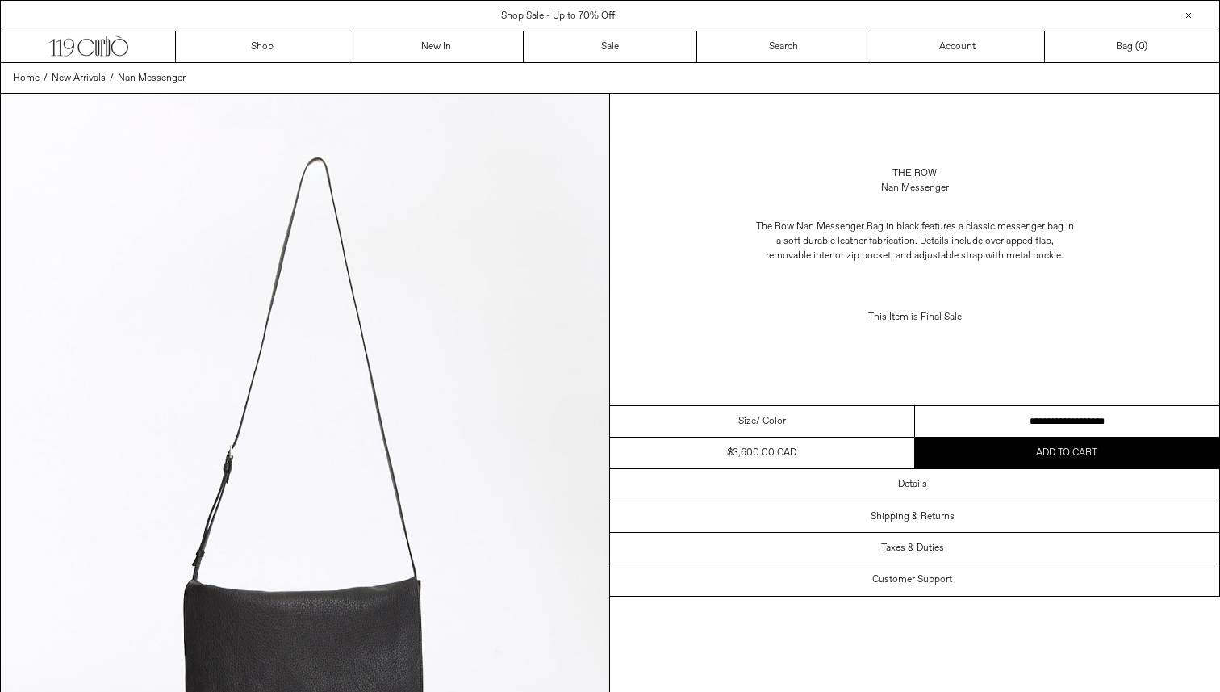
scroll to position [2384, 0]
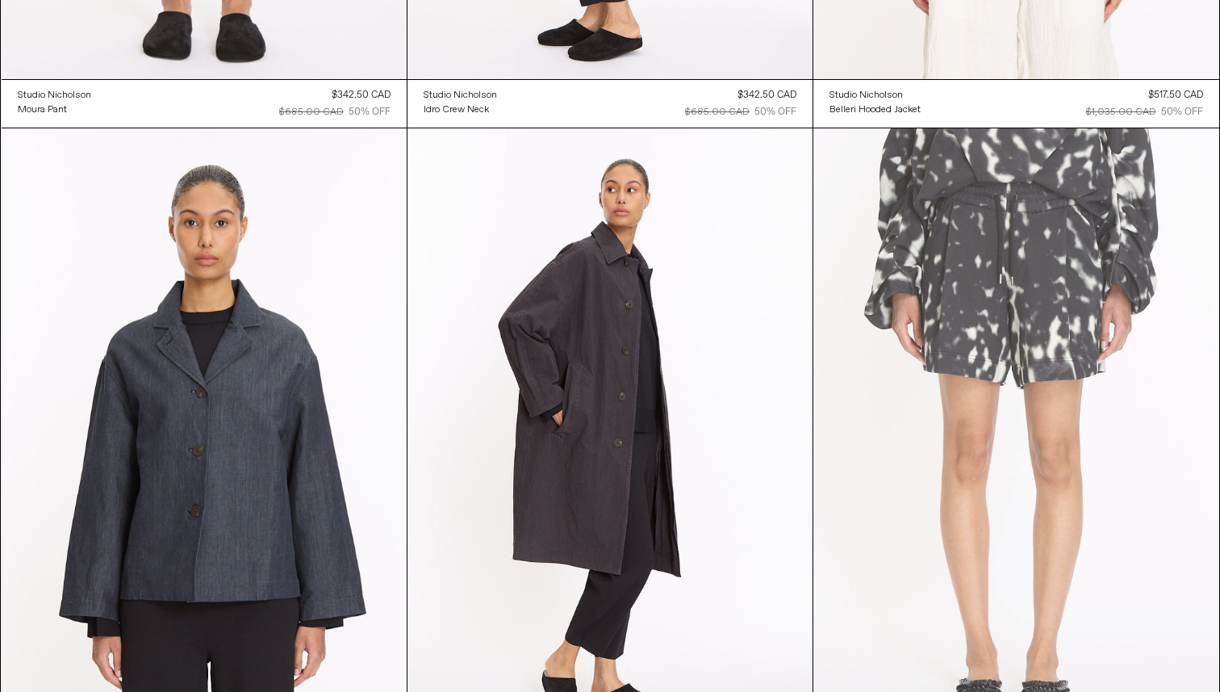
scroll to position [33390, 0]
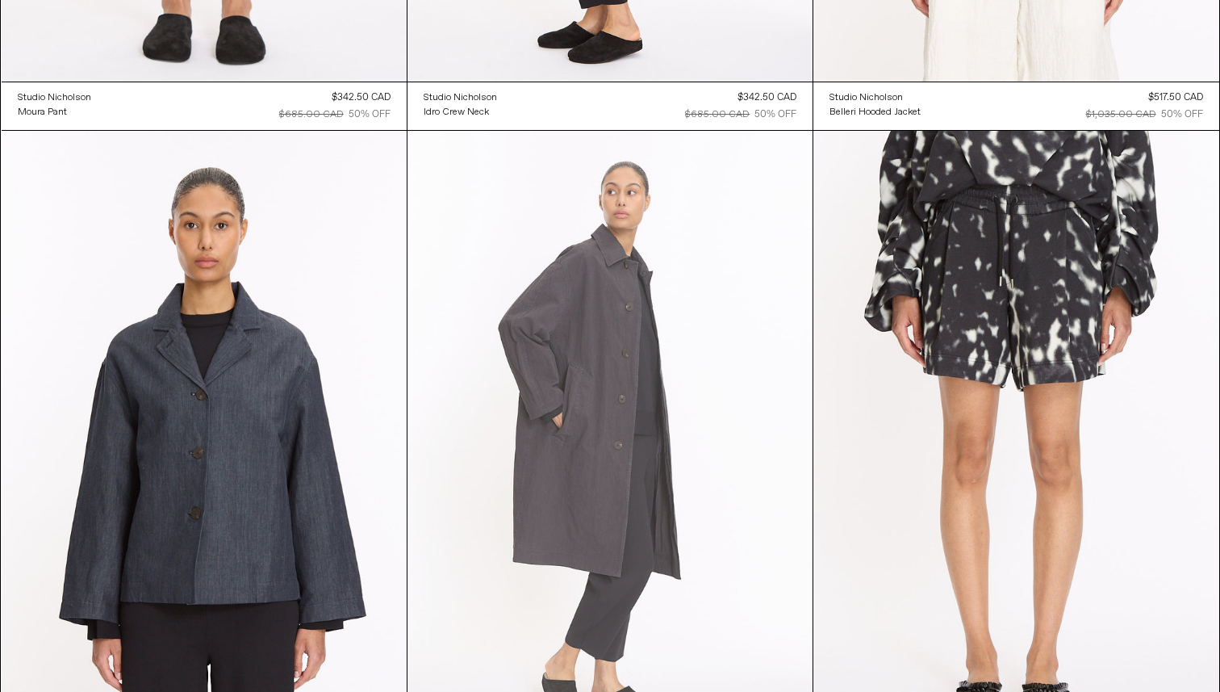
click at [667, 253] on at bounding box center [610, 435] width 405 height 608
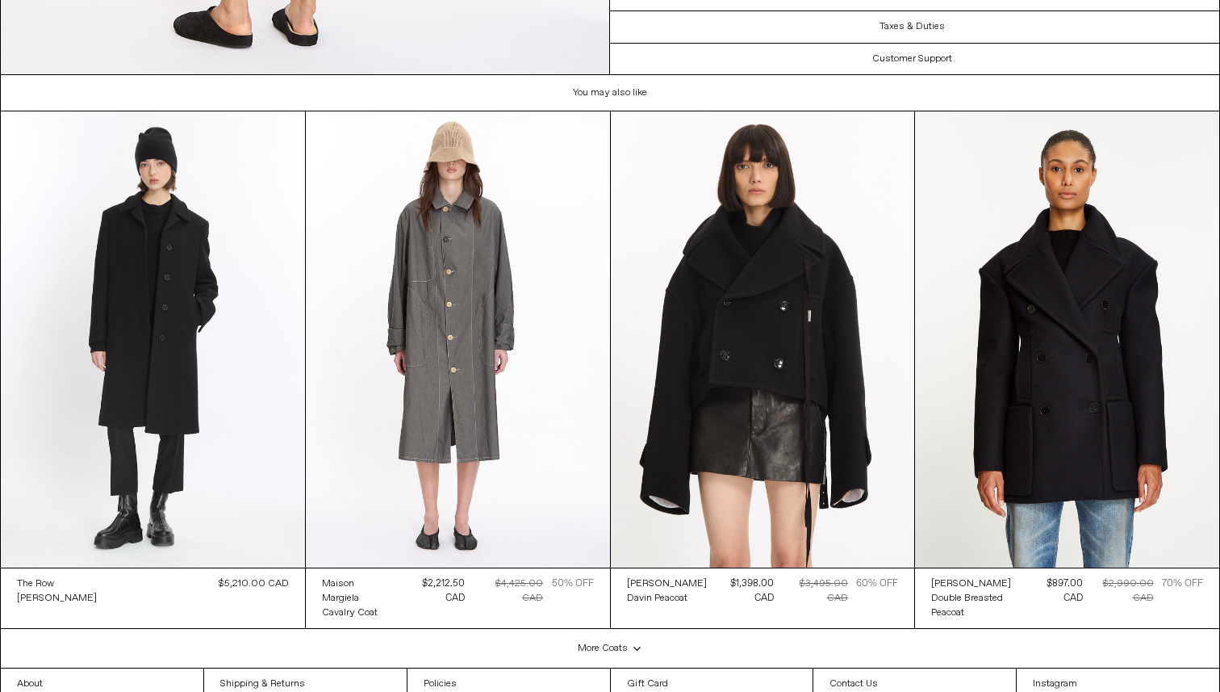
scroll to position [3867, 0]
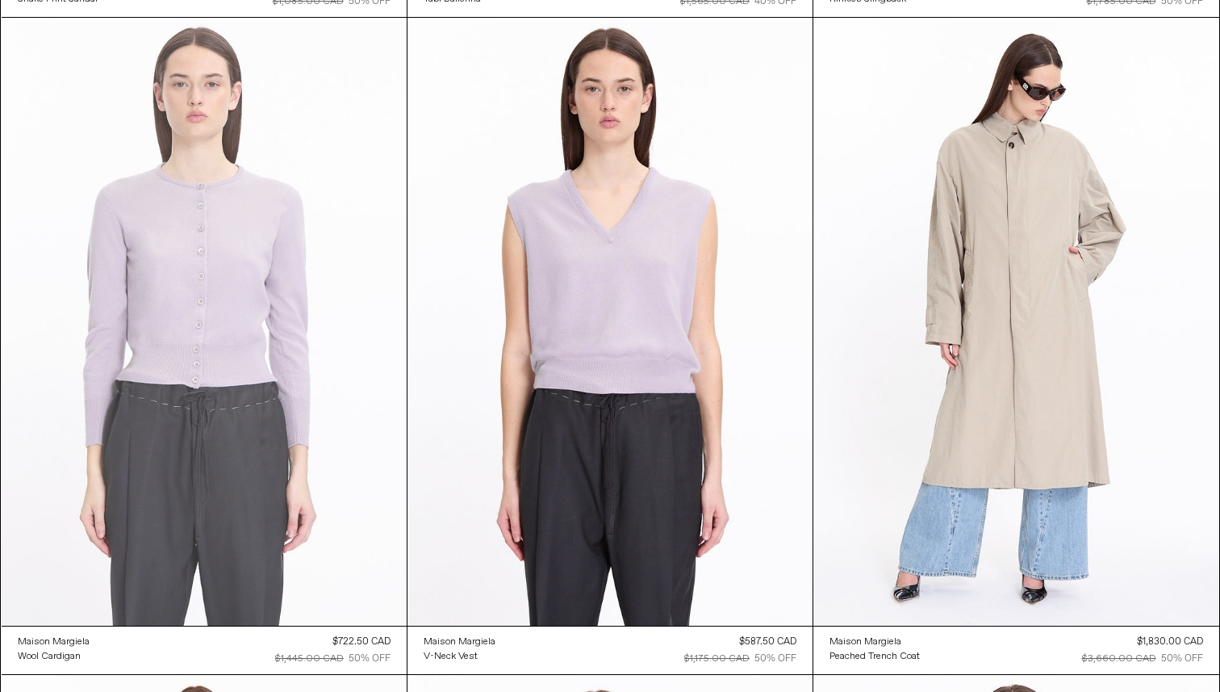
scroll to position [35471, 0]
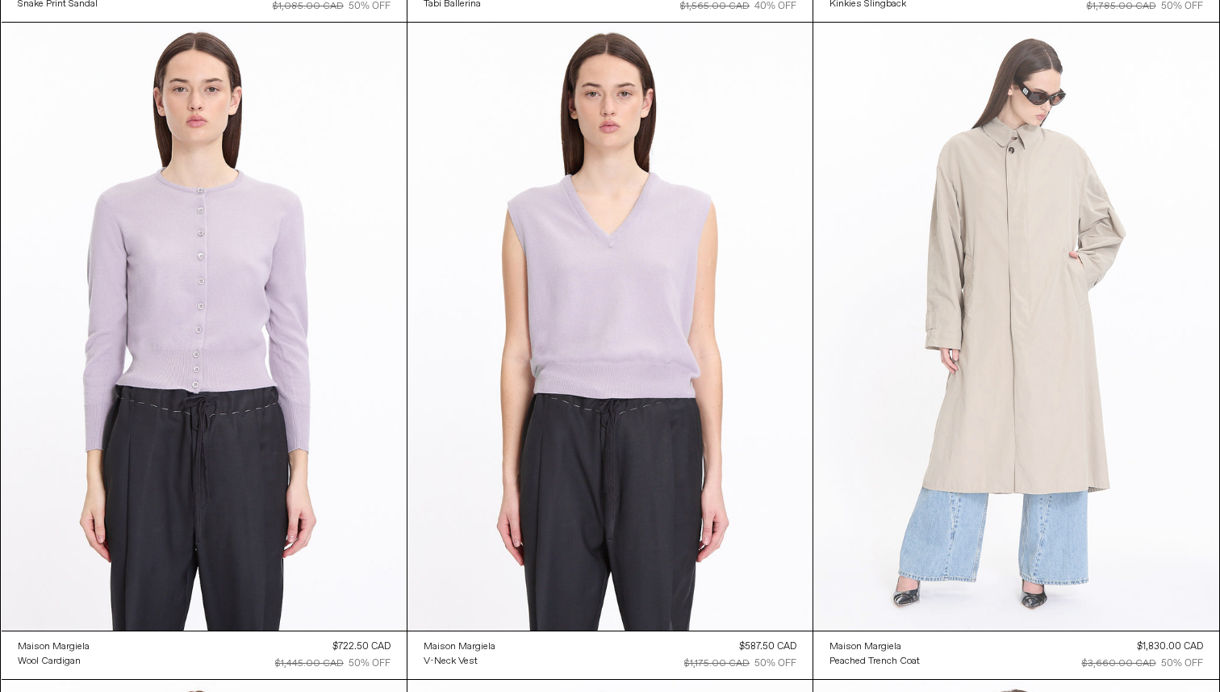
click at [982, 144] on at bounding box center [1016, 327] width 405 height 609
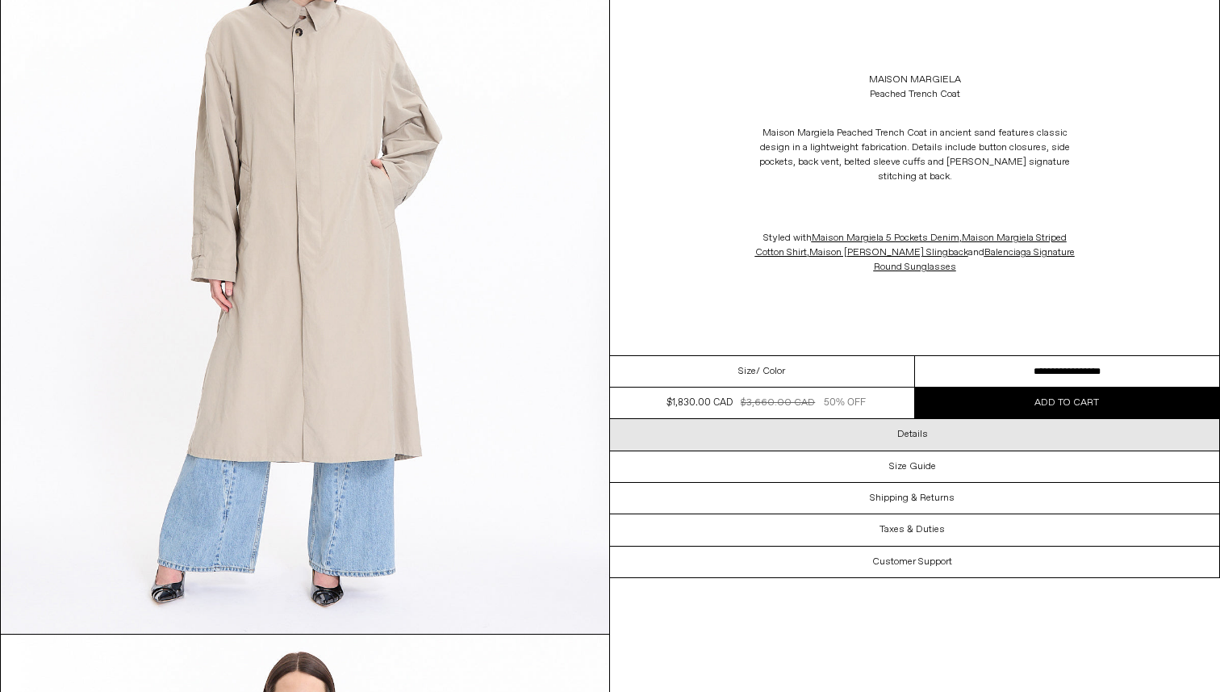
click at [936, 436] on div "Details" at bounding box center [914, 434] width 609 height 31
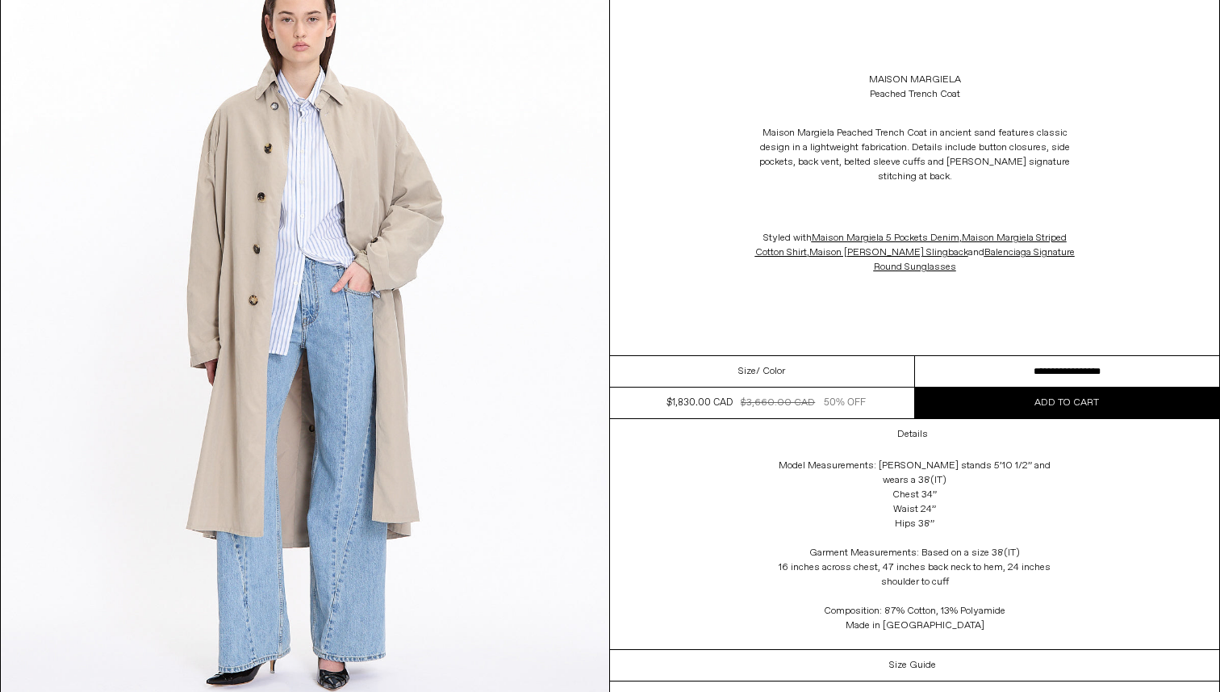
scroll to position [907, 0]
click at [1010, 365] on select "**********" at bounding box center [1067, 371] width 305 height 31
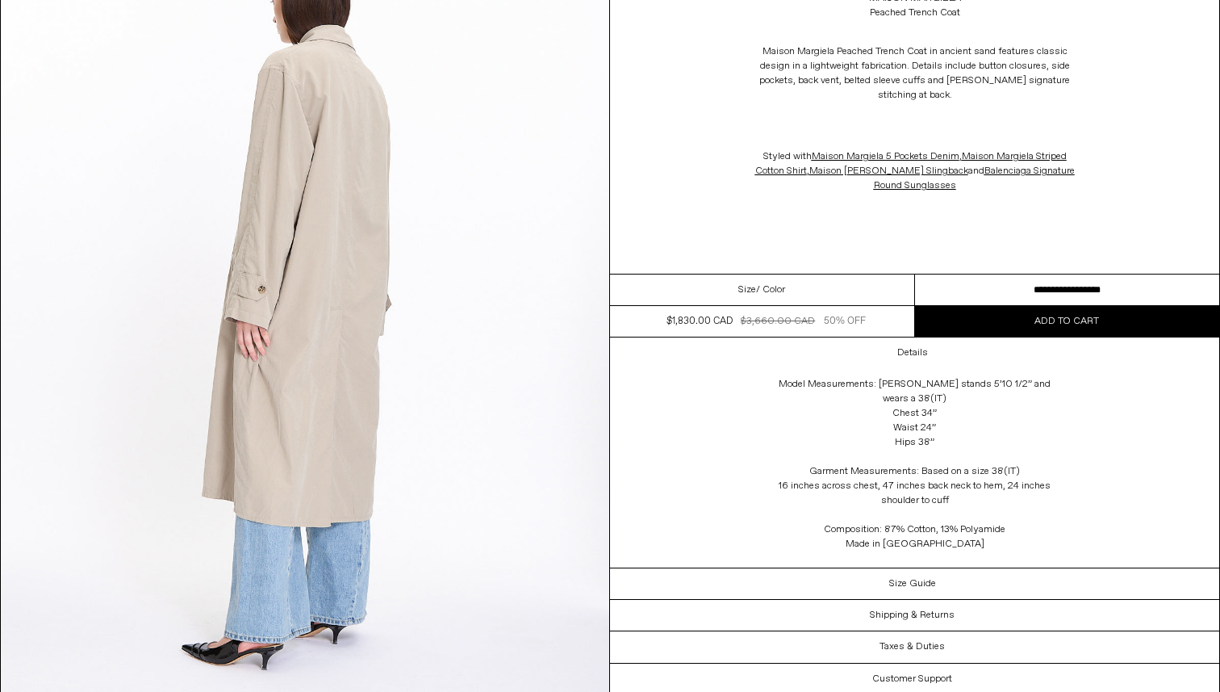
scroll to position [3105, 0]
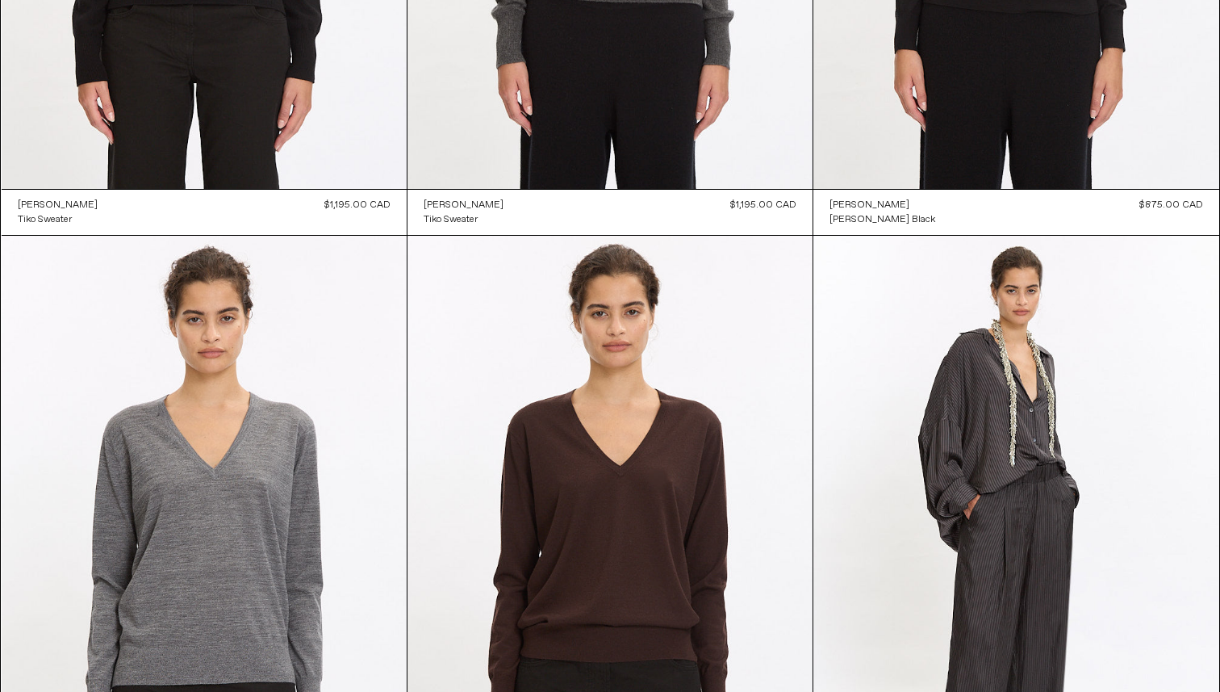
scroll to position [2337, 0]
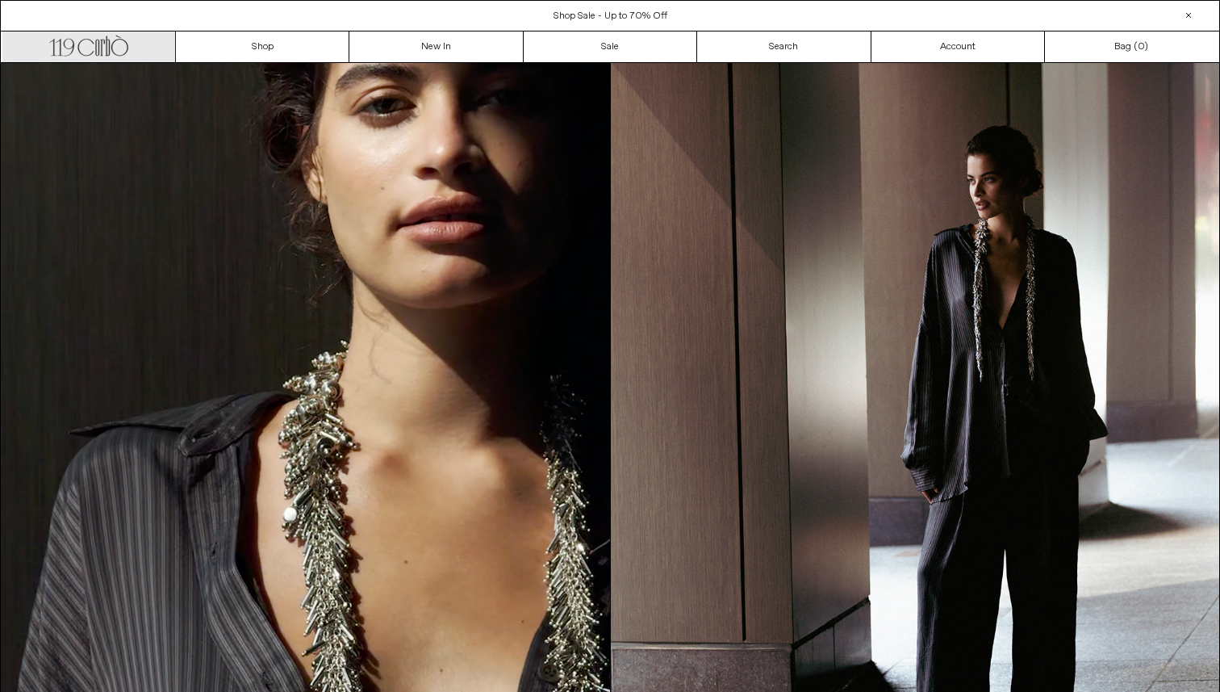
click at [142, 56] on link ".cls-1, .cls-2 { fill: #231f20; stroke: #231f20; stroke-miterlimit: 10; stroke-…" at bounding box center [89, 46] width 174 height 31
click at [136, 36] on link ".cls-1, .cls-2 { fill: #231f20; stroke: #231f20; stroke-miterlimit: 10; stroke-…" at bounding box center [89, 46] width 174 height 31
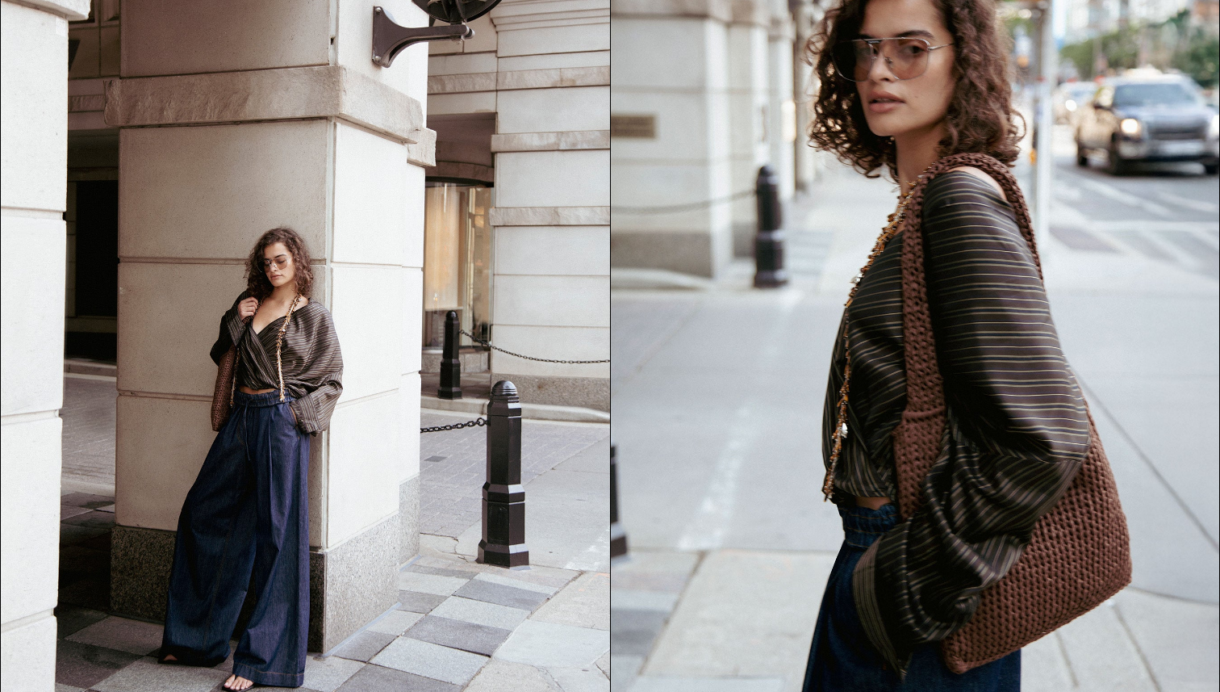
scroll to position [1763, 0]
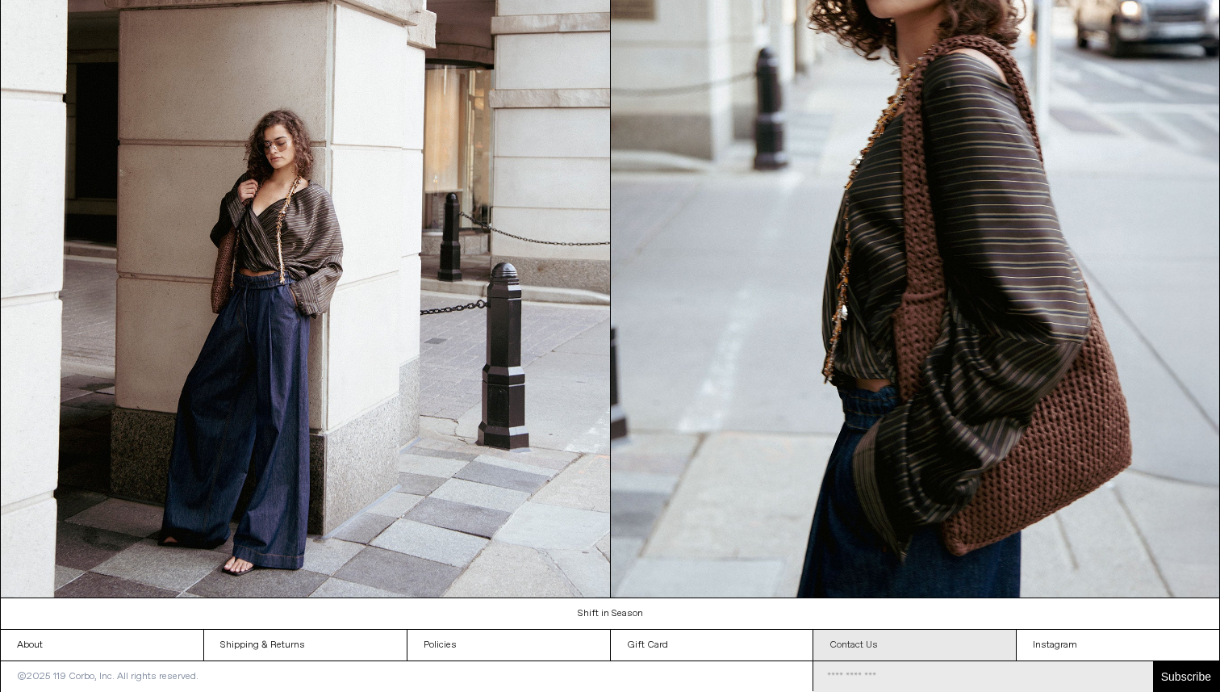
click at [880, 639] on link "Contact Us" at bounding box center [915, 645] width 203 height 31
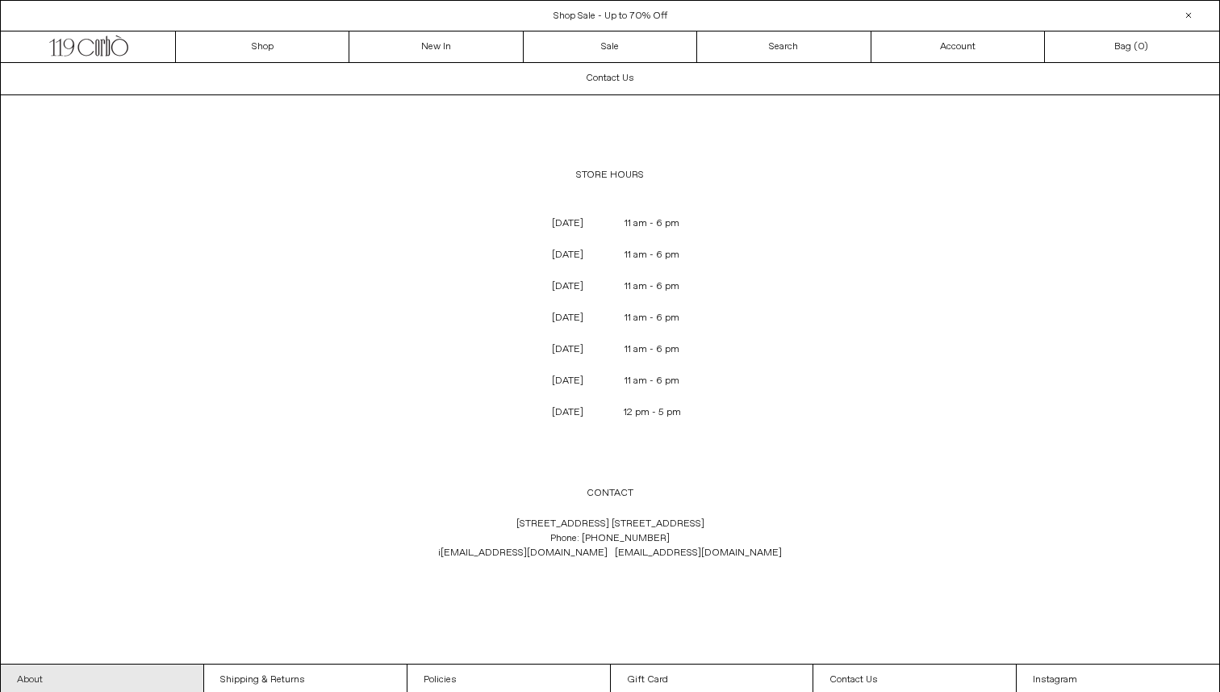
click at [101, 687] on link "About" at bounding box center [102, 679] width 203 height 31
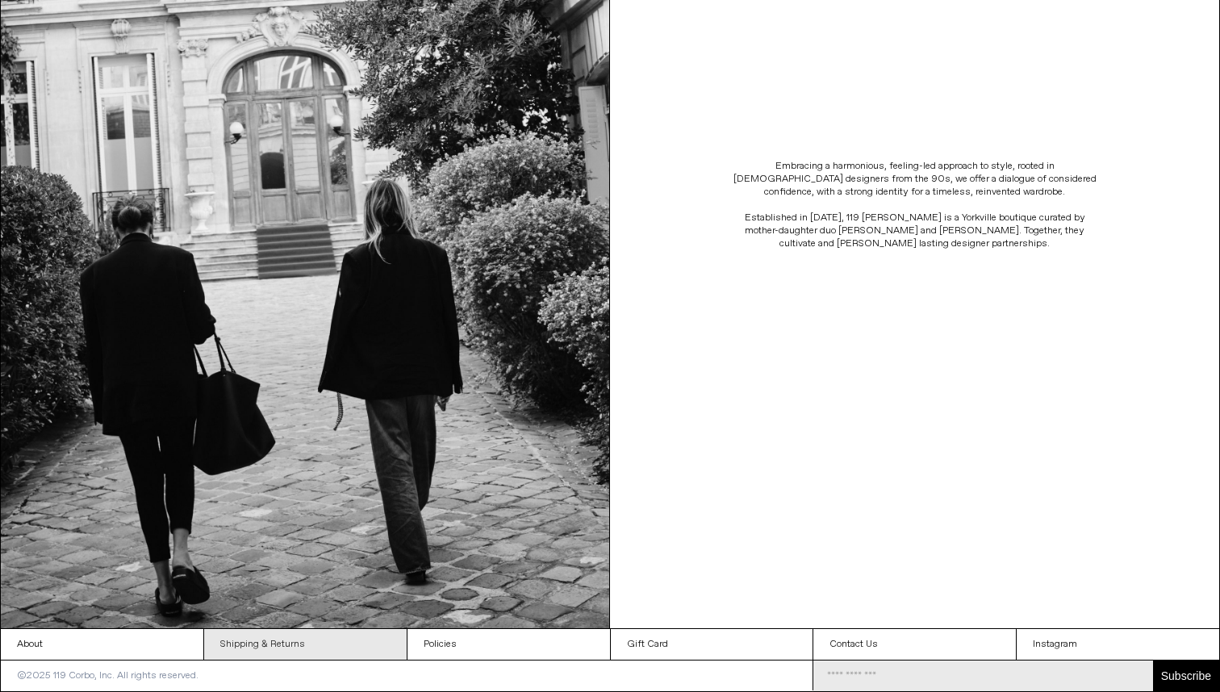
click at [324, 651] on link "Shipping & Returns" at bounding box center [305, 644] width 203 height 31
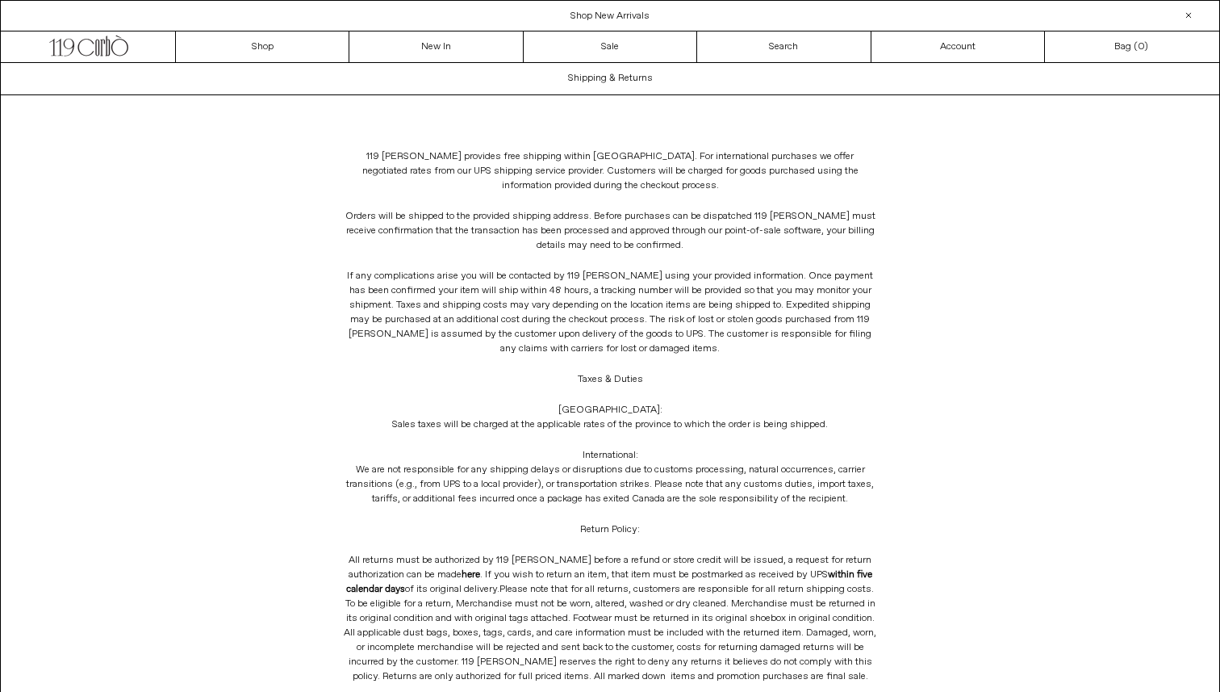
scroll to position [155, 0]
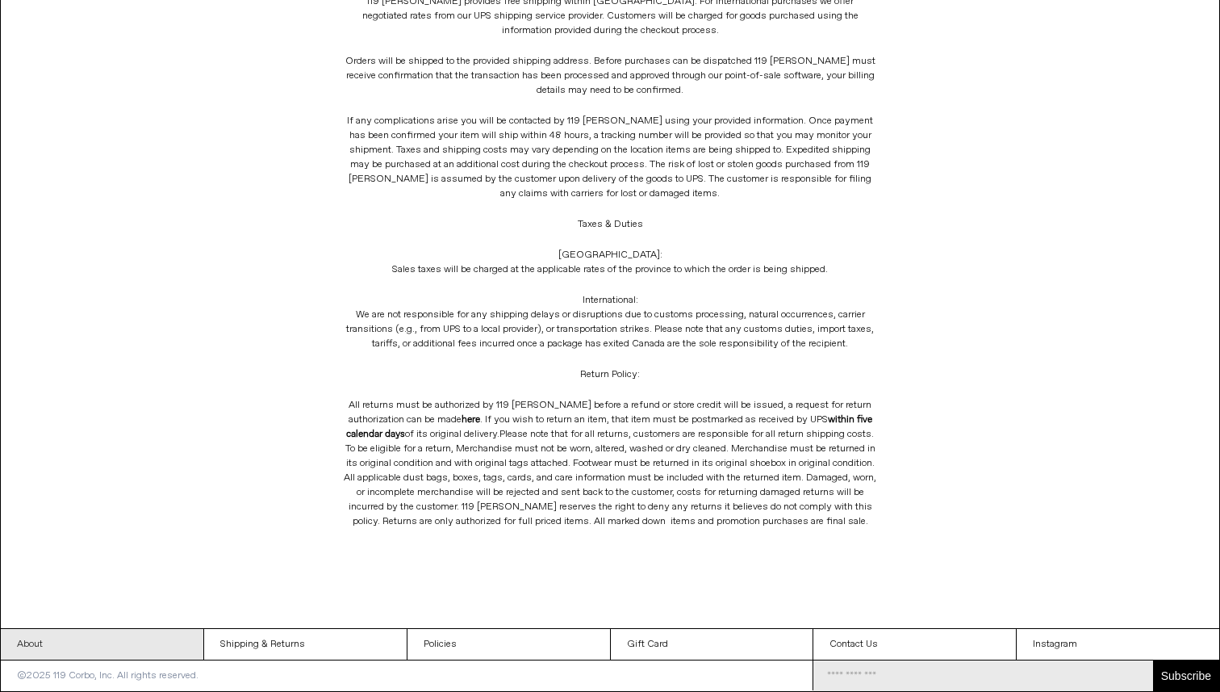
click at [115, 647] on link "About" at bounding box center [102, 644] width 203 height 31
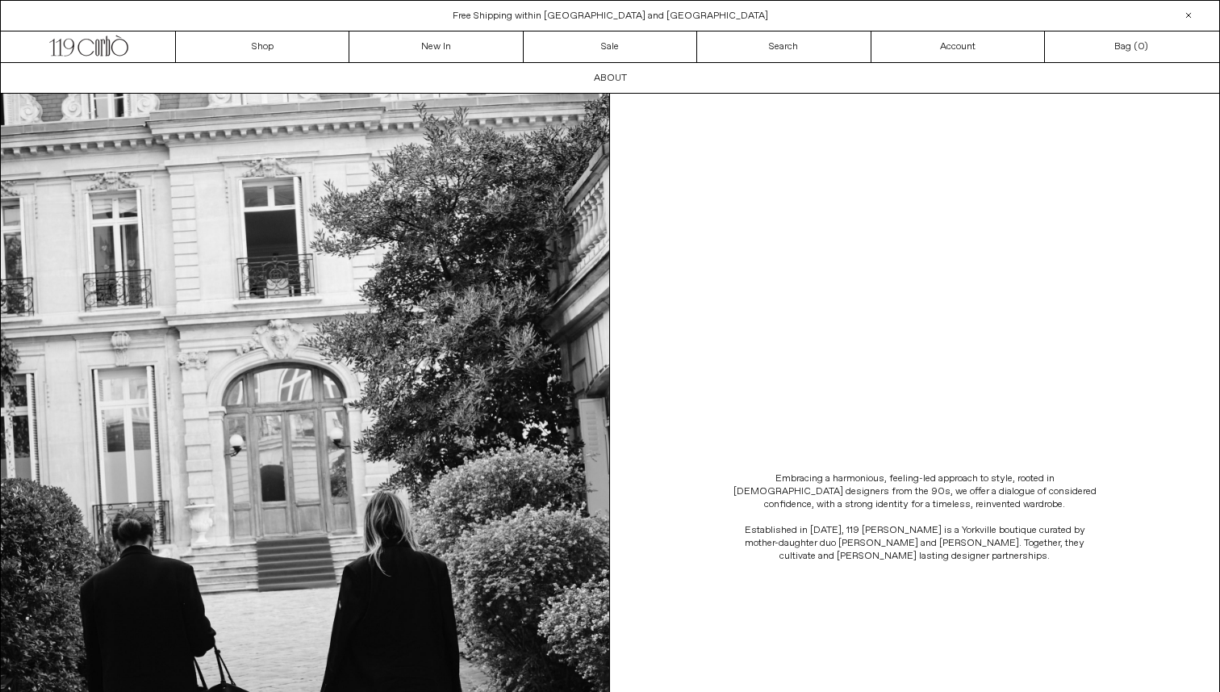
scroll to position [312, 0]
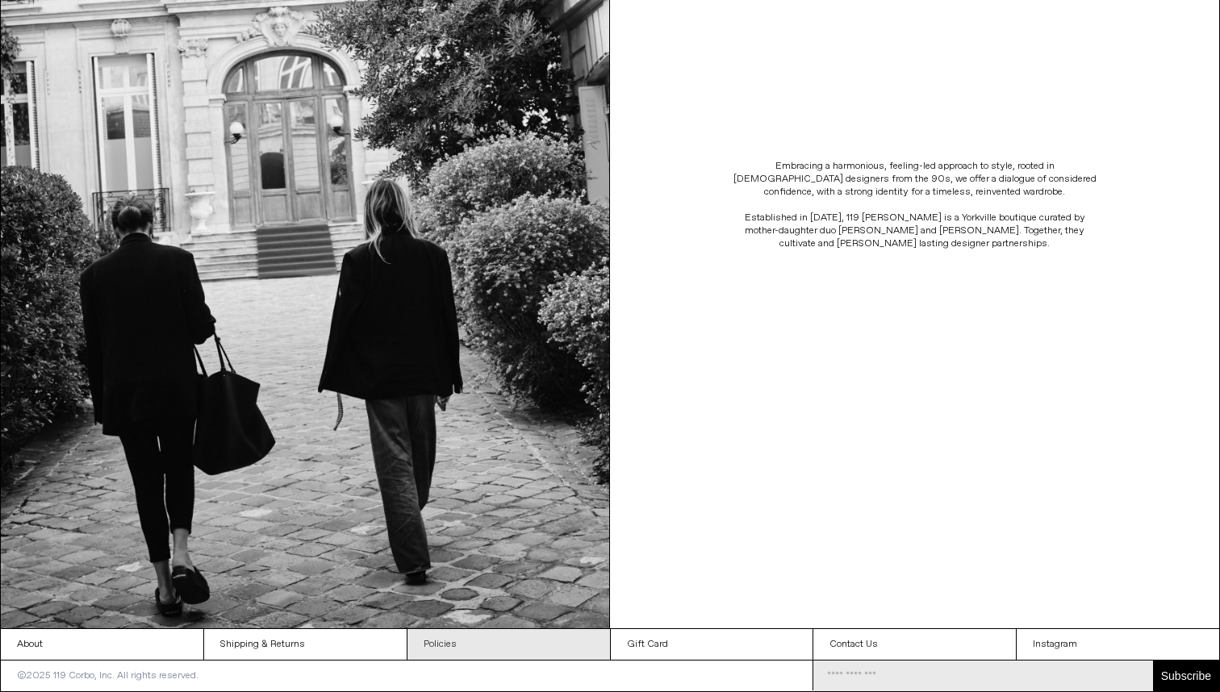
click at [499, 640] on link "Policies" at bounding box center [509, 644] width 203 height 31
